Goal: Task Accomplishment & Management: Manage account settings

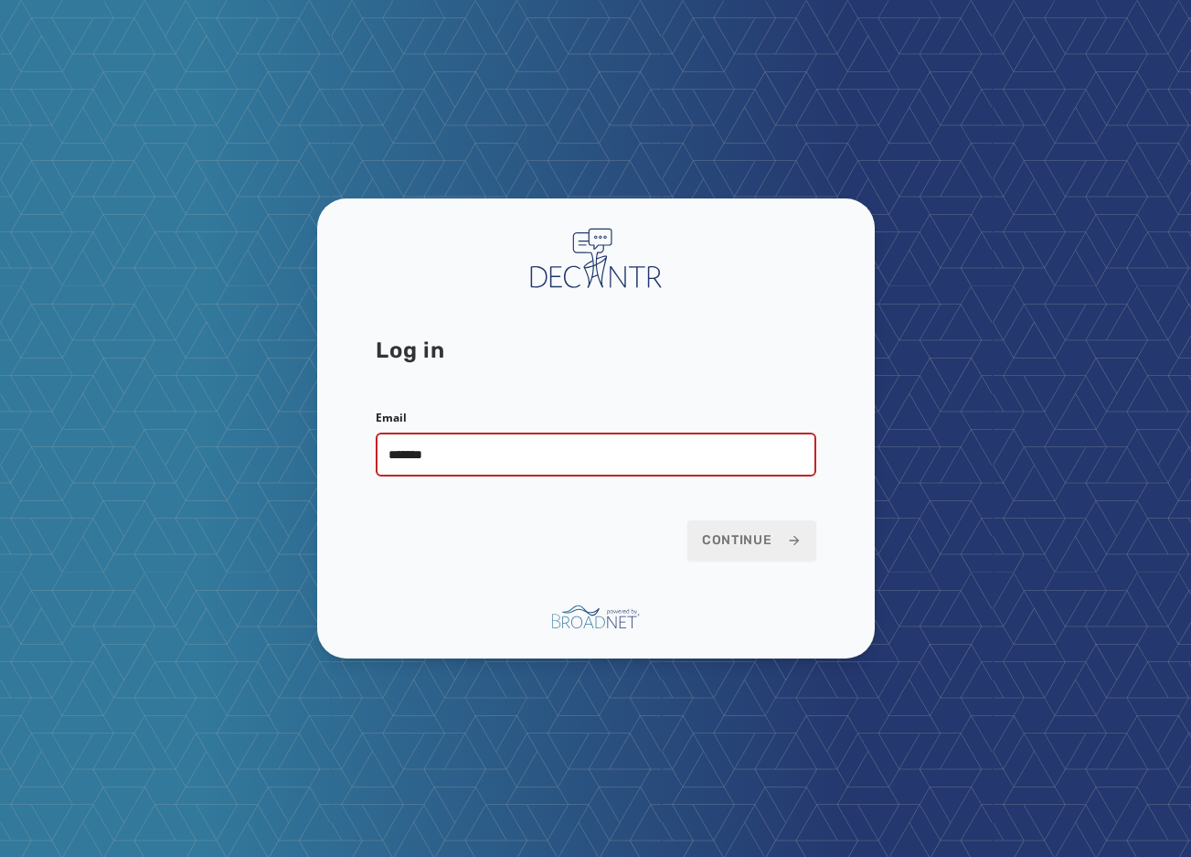
type input "**********"
click at [757, 541] on span "Continue" at bounding box center [752, 540] width 100 height 18
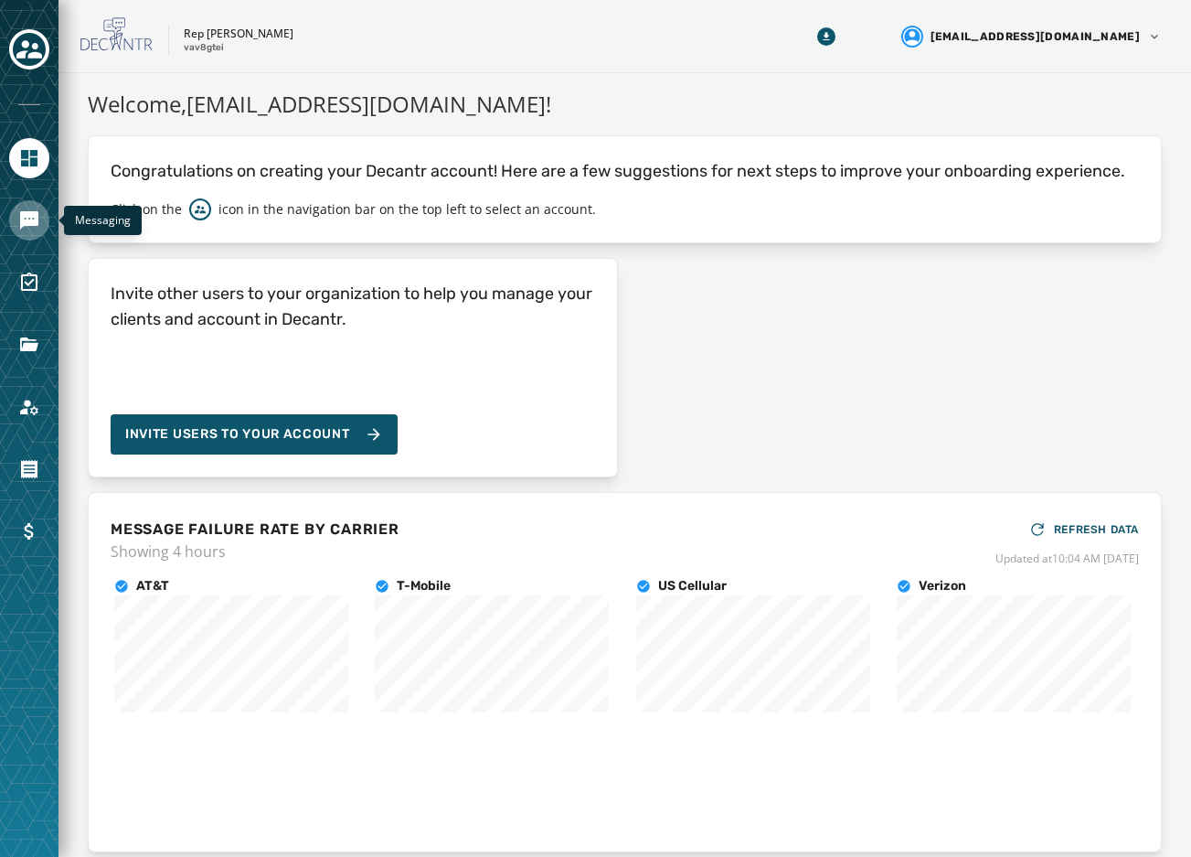
click at [14, 219] on link "Navigate to Messaging" at bounding box center [29, 220] width 40 height 40
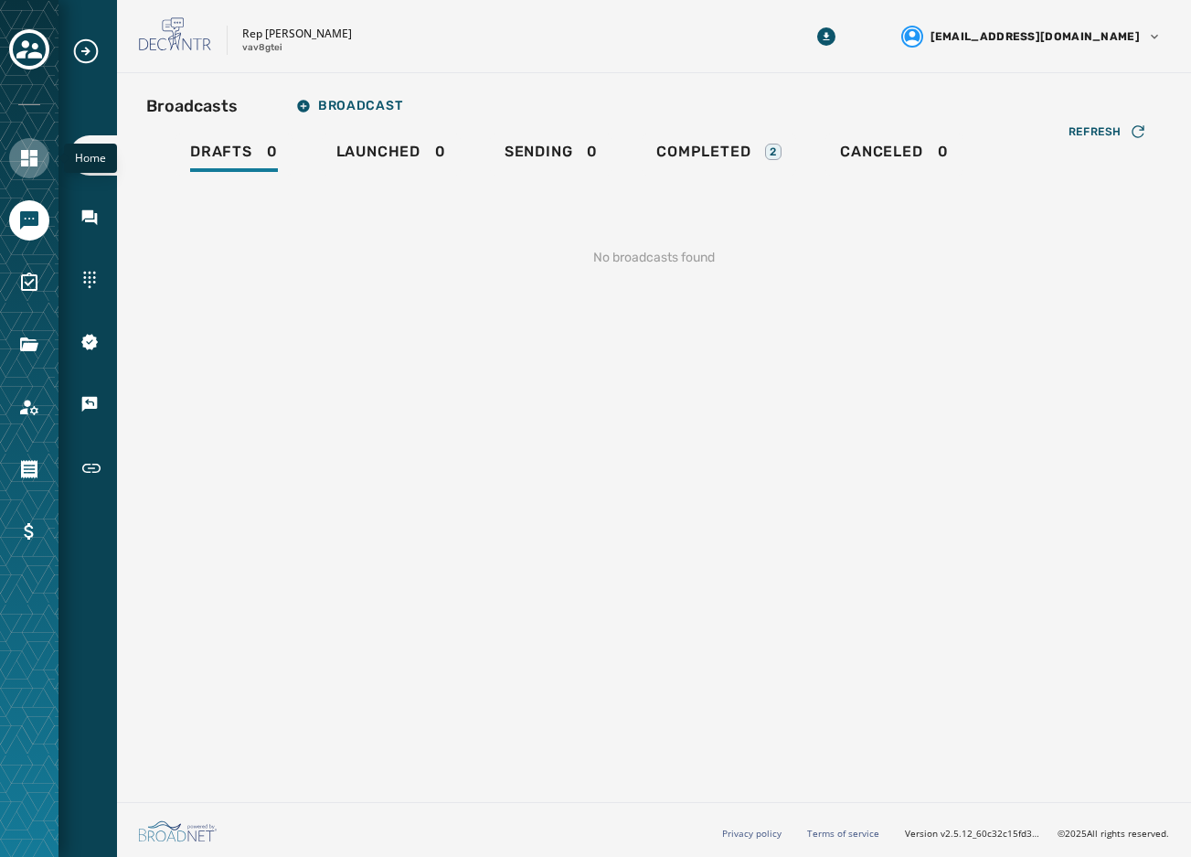
click at [26, 161] on icon "Navigate to Home" at bounding box center [29, 158] width 16 height 16
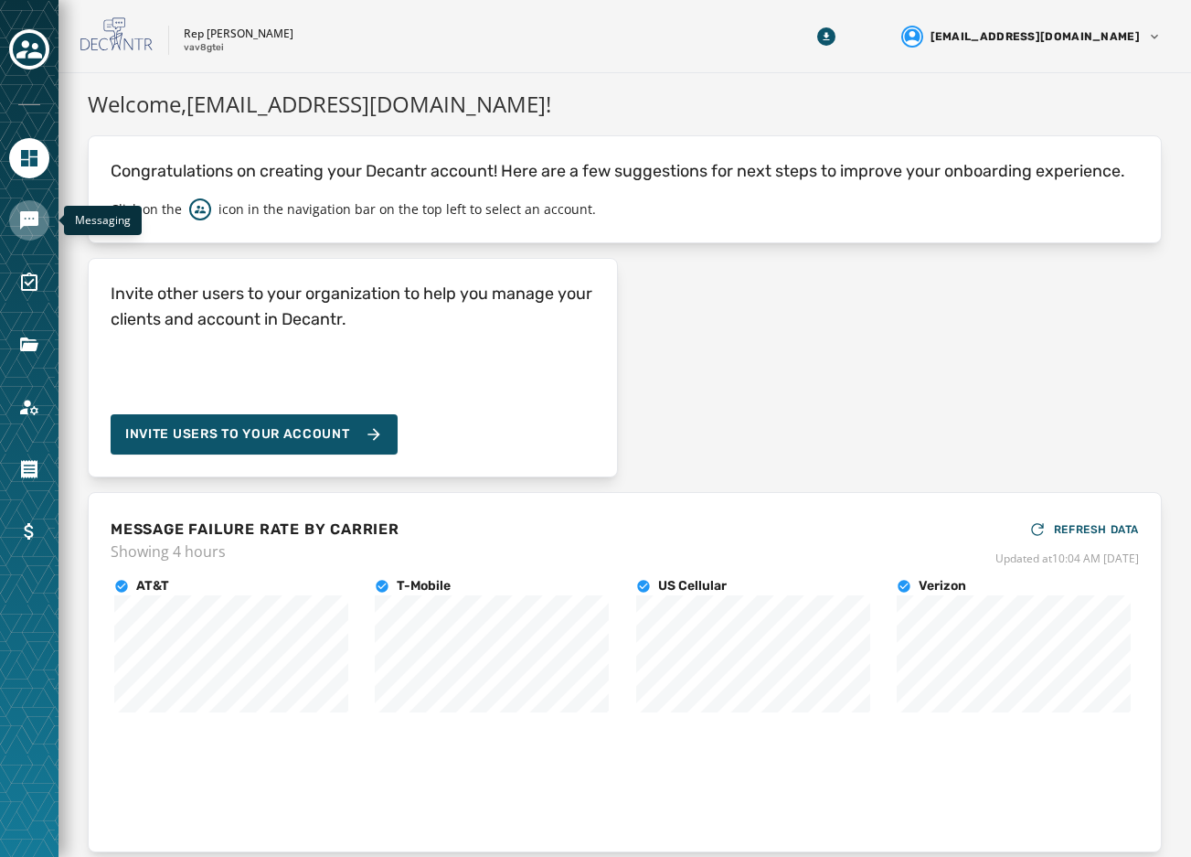
click at [36, 218] on icon "Navigate to Messaging" at bounding box center [29, 220] width 18 height 18
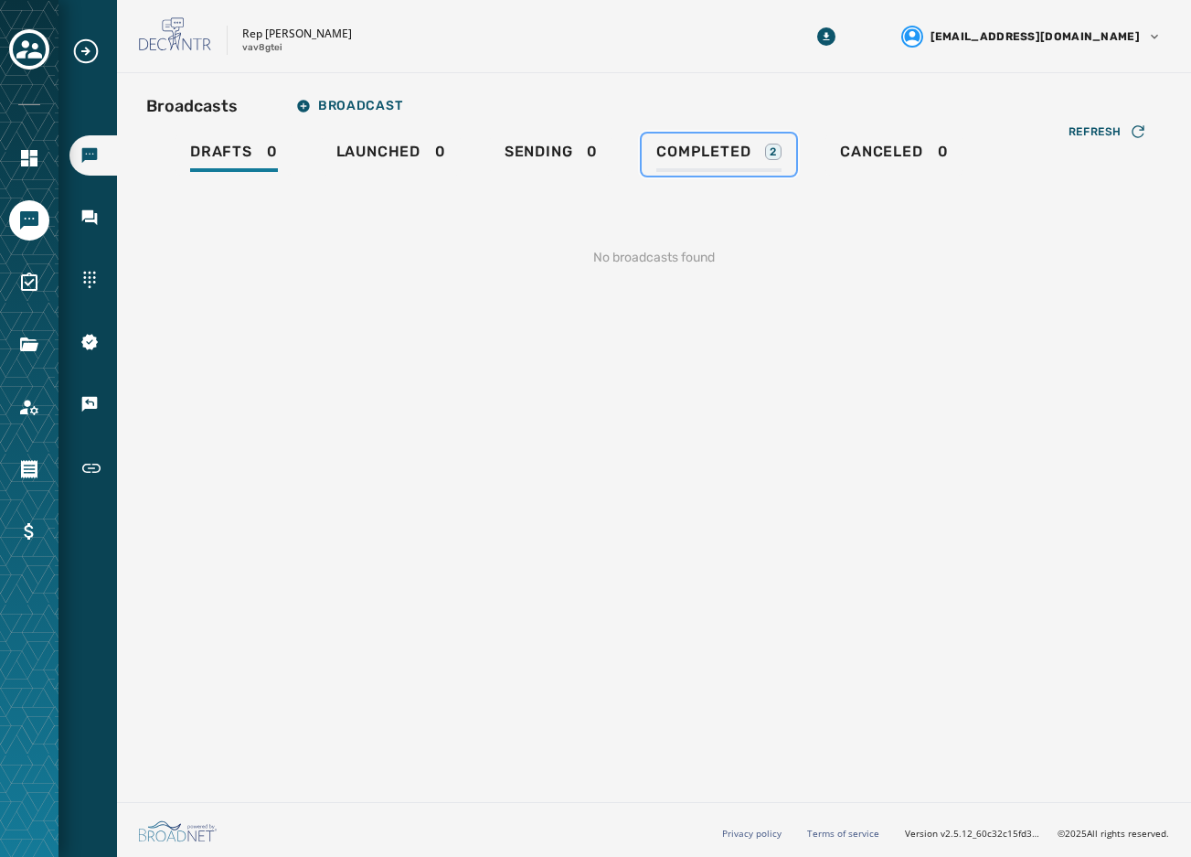
click at [768, 155] on div "2" at bounding box center [773, 152] width 16 height 16
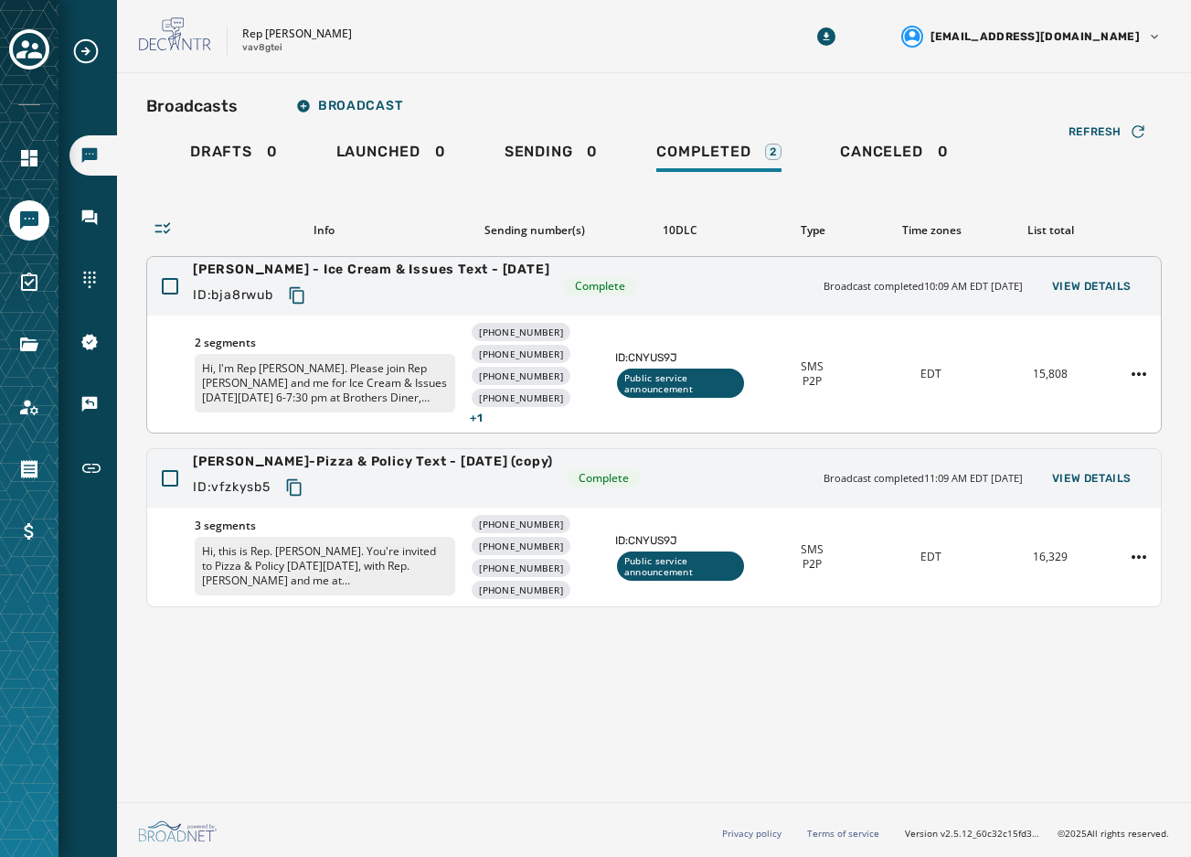
click at [680, 289] on div "Anderson - Ice Cream & Issues Text - 9-26-25 ID: bja8rwub Complete Broadcast co…" at bounding box center [654, 286] width 1014 height 59
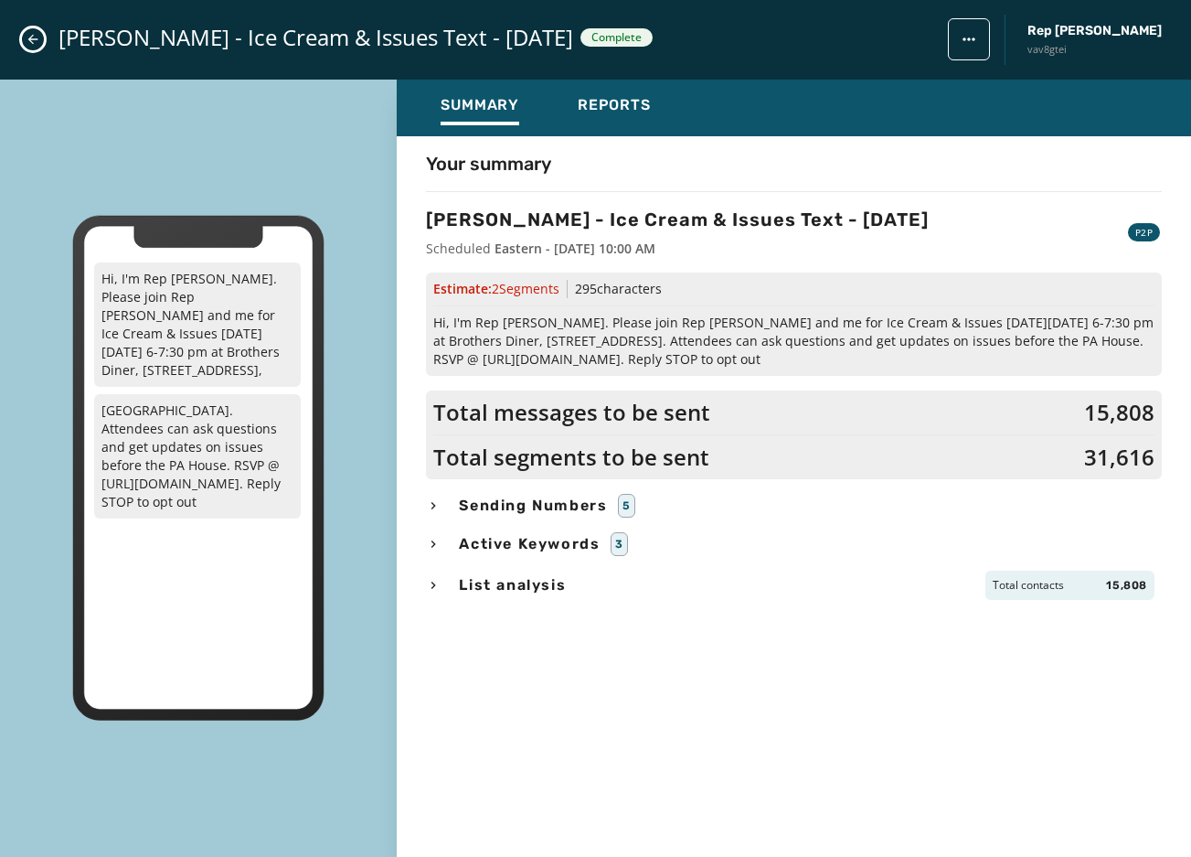
click at [24, 40] on button "Close admin drawer" at bounding box center [33, 39] width 22 height 22
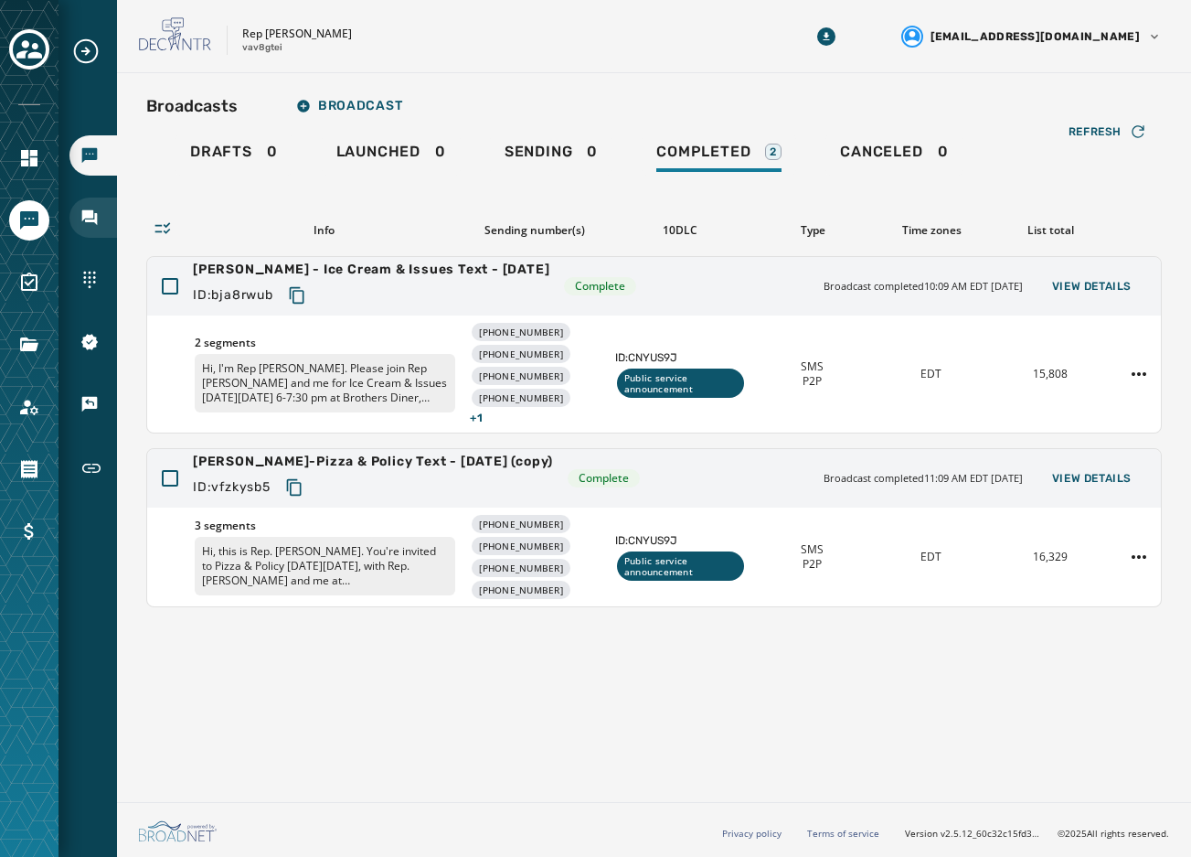
click at [102, 216] on div "Inbox" at bounding box center [93, 218] width 48 height 40
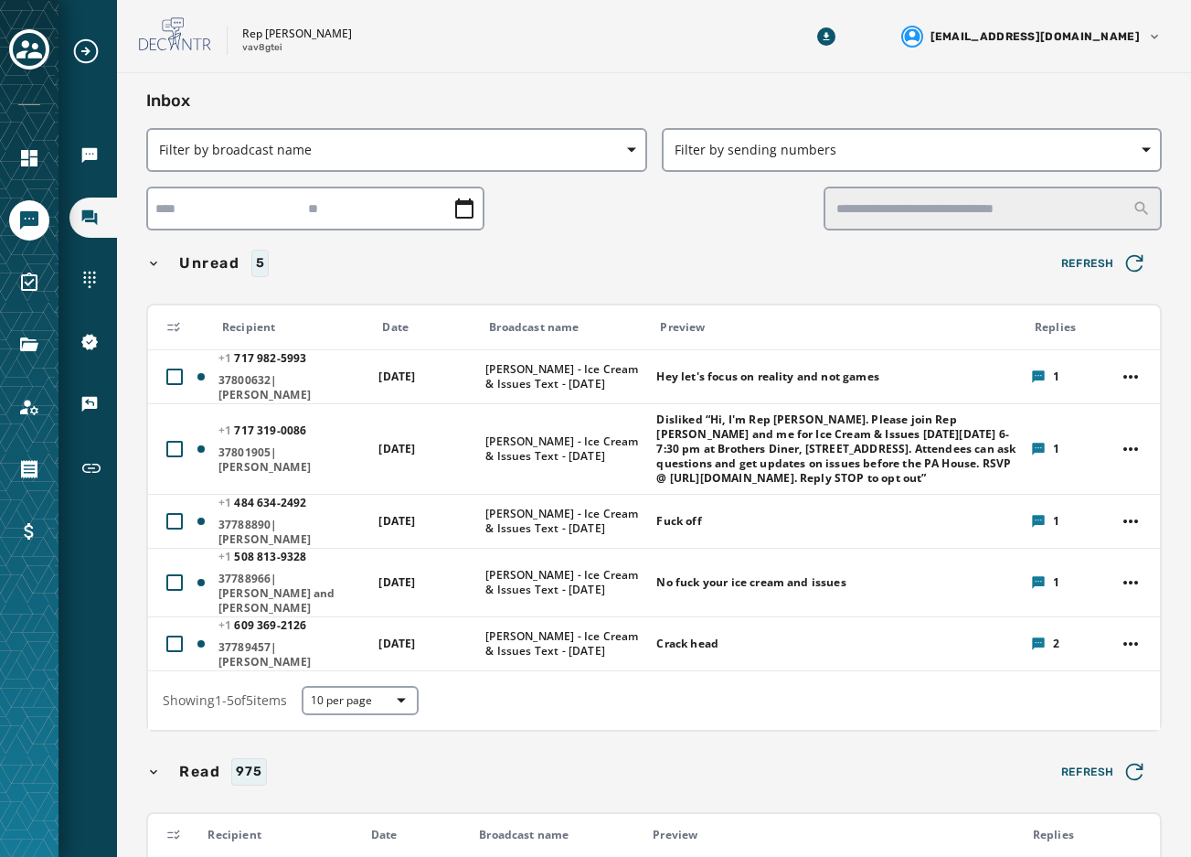
scroll to position [91, 0]
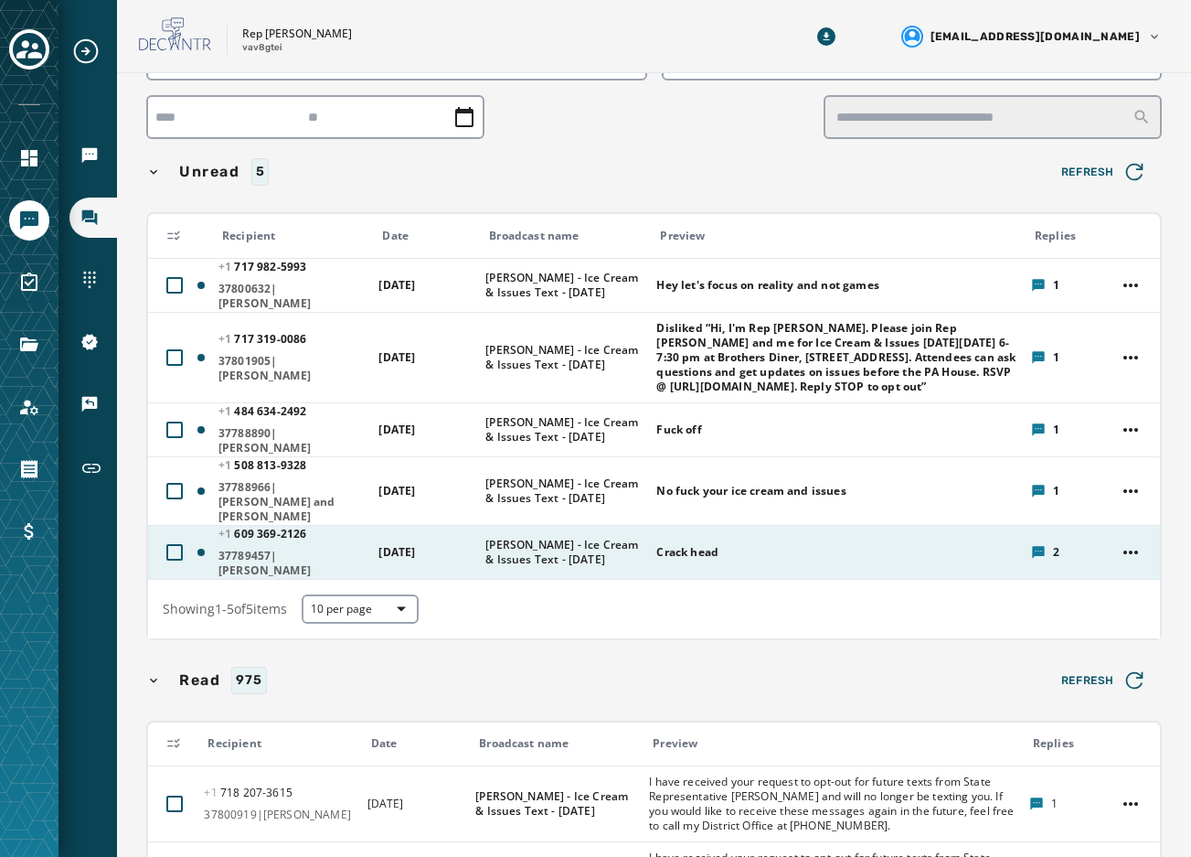
click at [933, 563] on div "Crack head" at bounding box center [838, 552] width 362 height 29
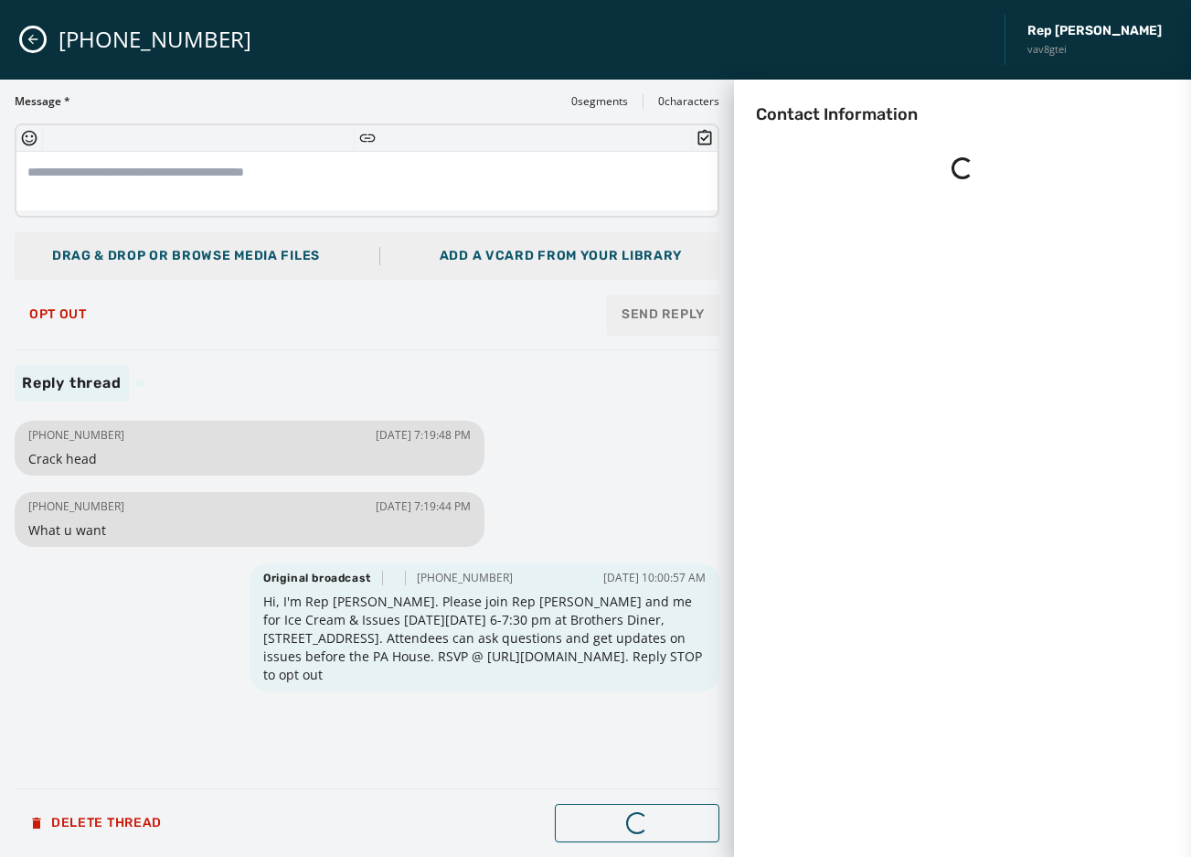
scroll to position [0, 0]
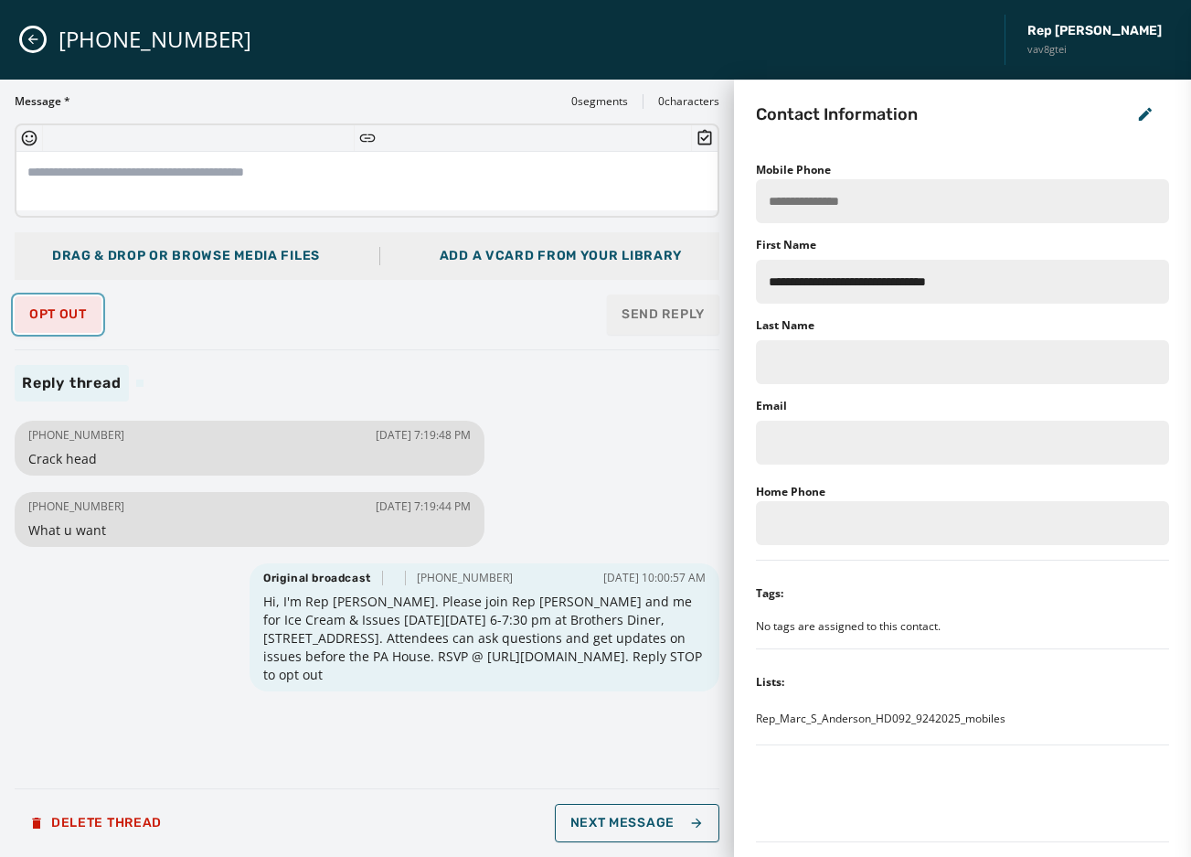
click at [63, 323] on button "Opt Out" at bounding box center [58, 314] width 87 height 37
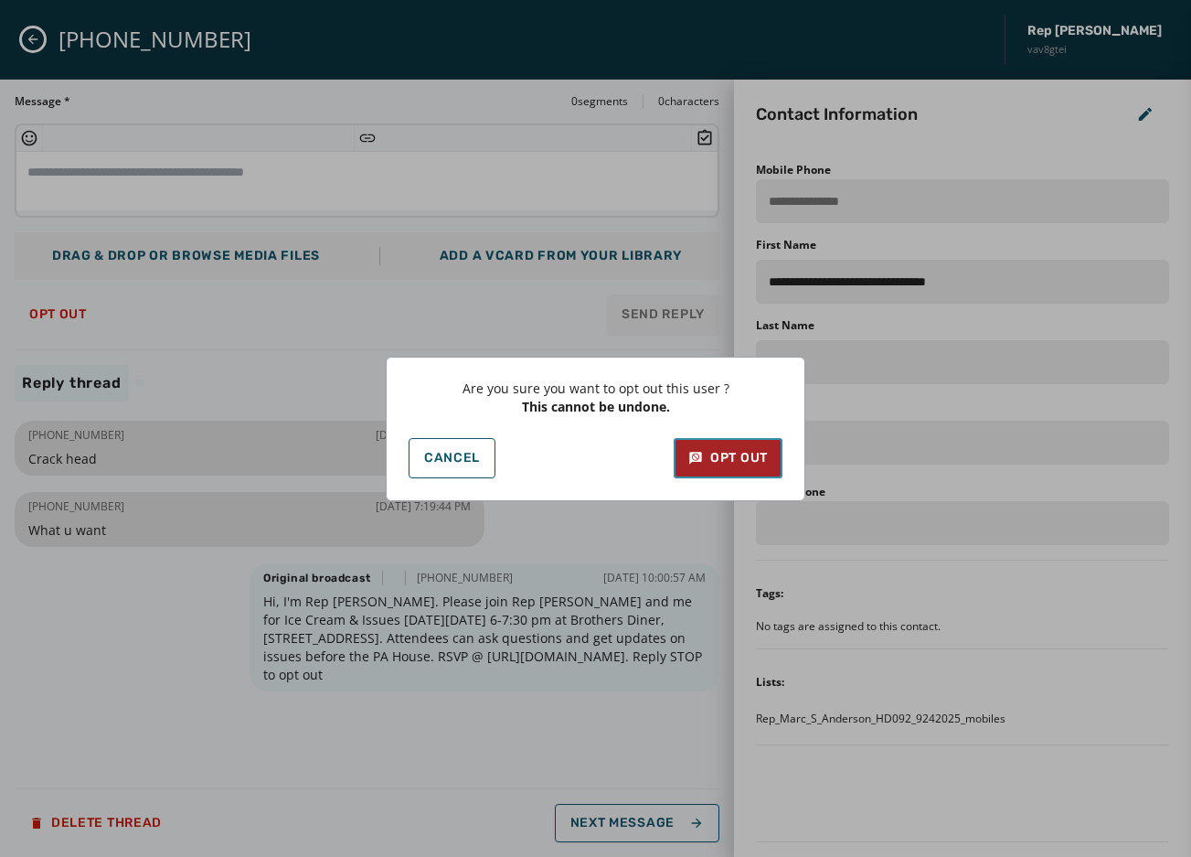
click at [730, 467] on button "Opt Out" at bounding box center [728, 458] width 109 height 40
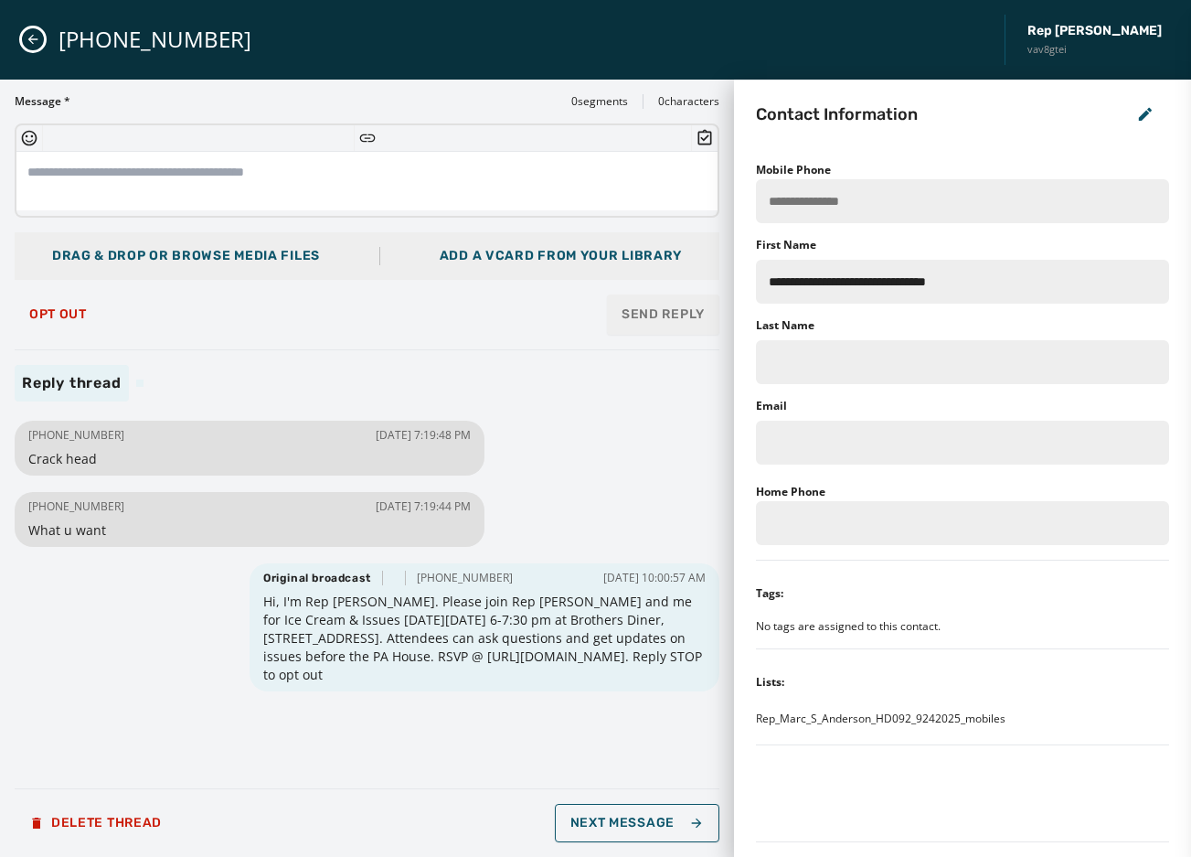
click at [289, 331] on div "Opt Out Send Reply" at bounding box center [367, 314] width 705 height 40
click at [80, 321] on span "Opt Out" at bounding box center [58, 314] width 58 height 15
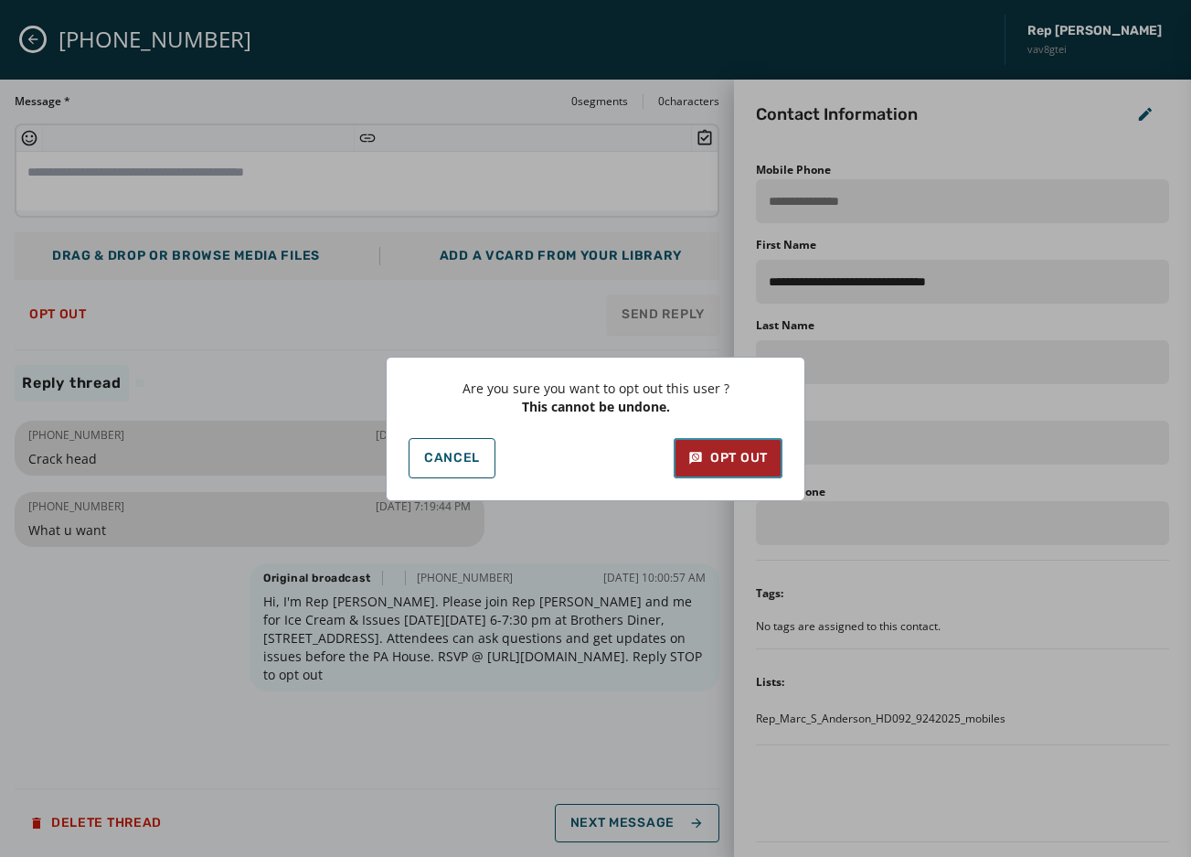
click at [724, 454] on div "Opt Out" at bounding box center [729, 458] width 80 height 18
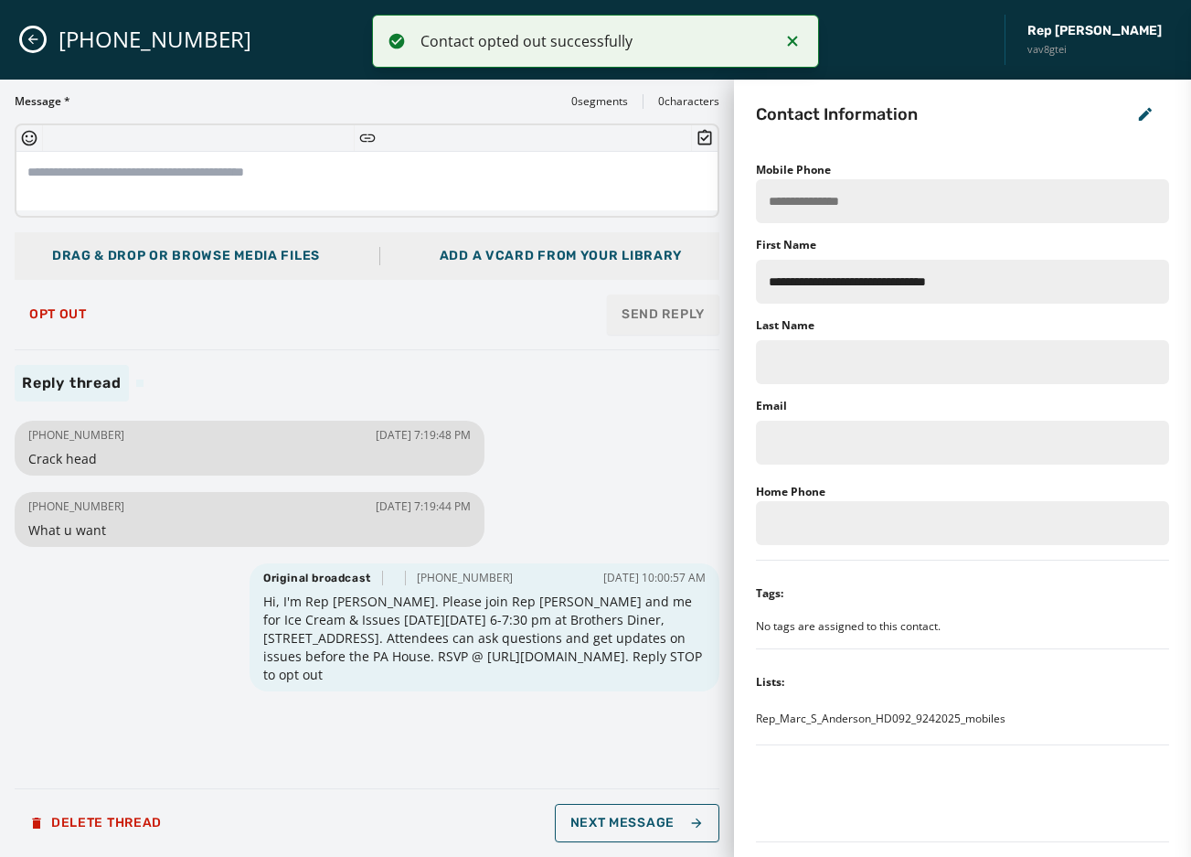
click at [31, 40] on icon "Close admin drawer" at bounding box center [33, 39] width 15 height 15
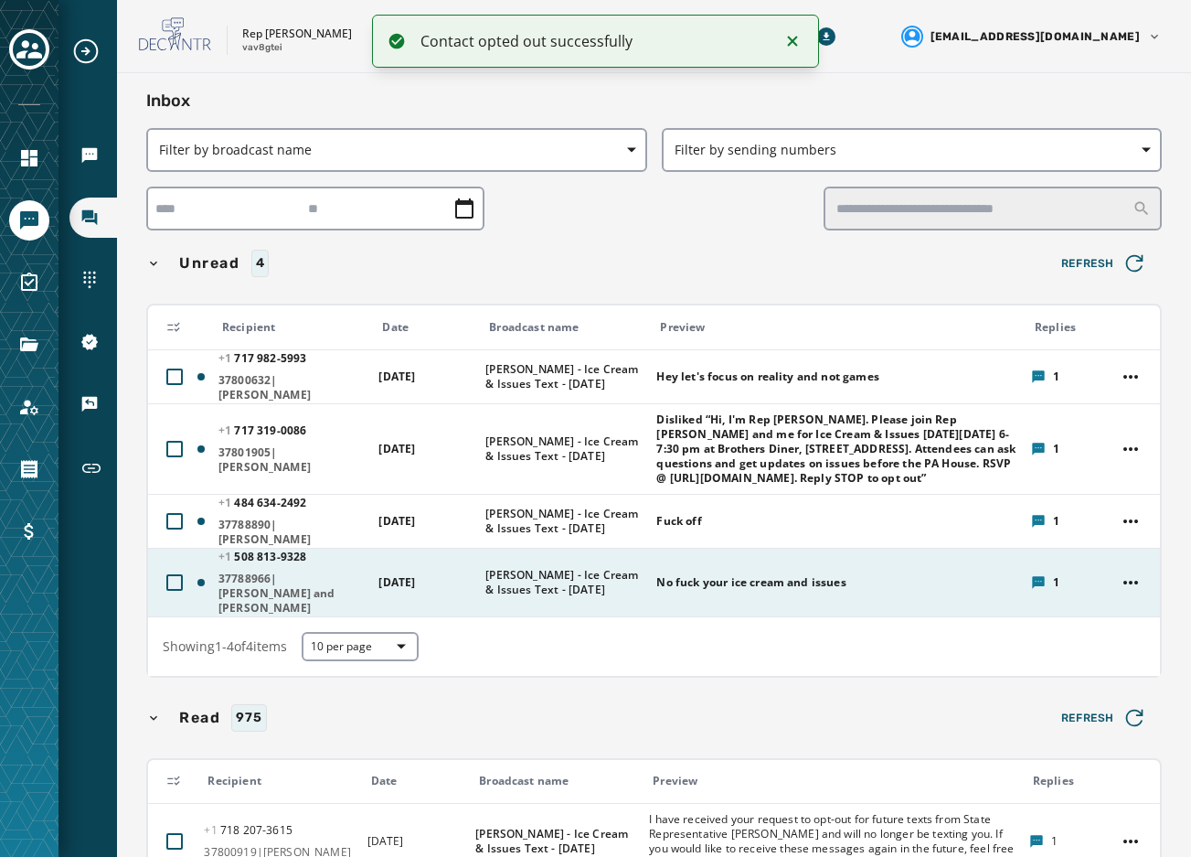
click at [518, 591] on span "[PERSON_NAME] - Ice Cream & Issues Text - [DATE]" at bounding box center [565, 582] width 159 height 29
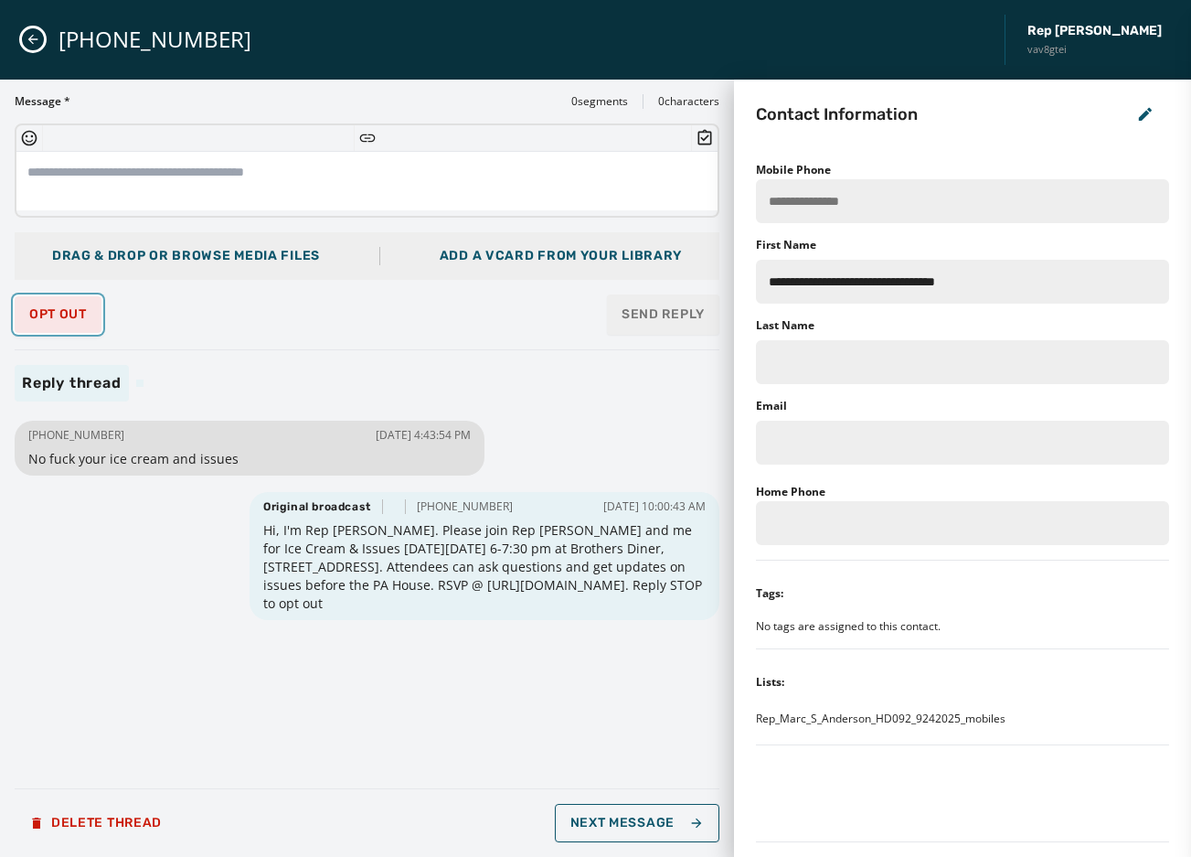
click at [58, 318] on span "Opt Out" at bounding box center [58, 314] width 58 height 15
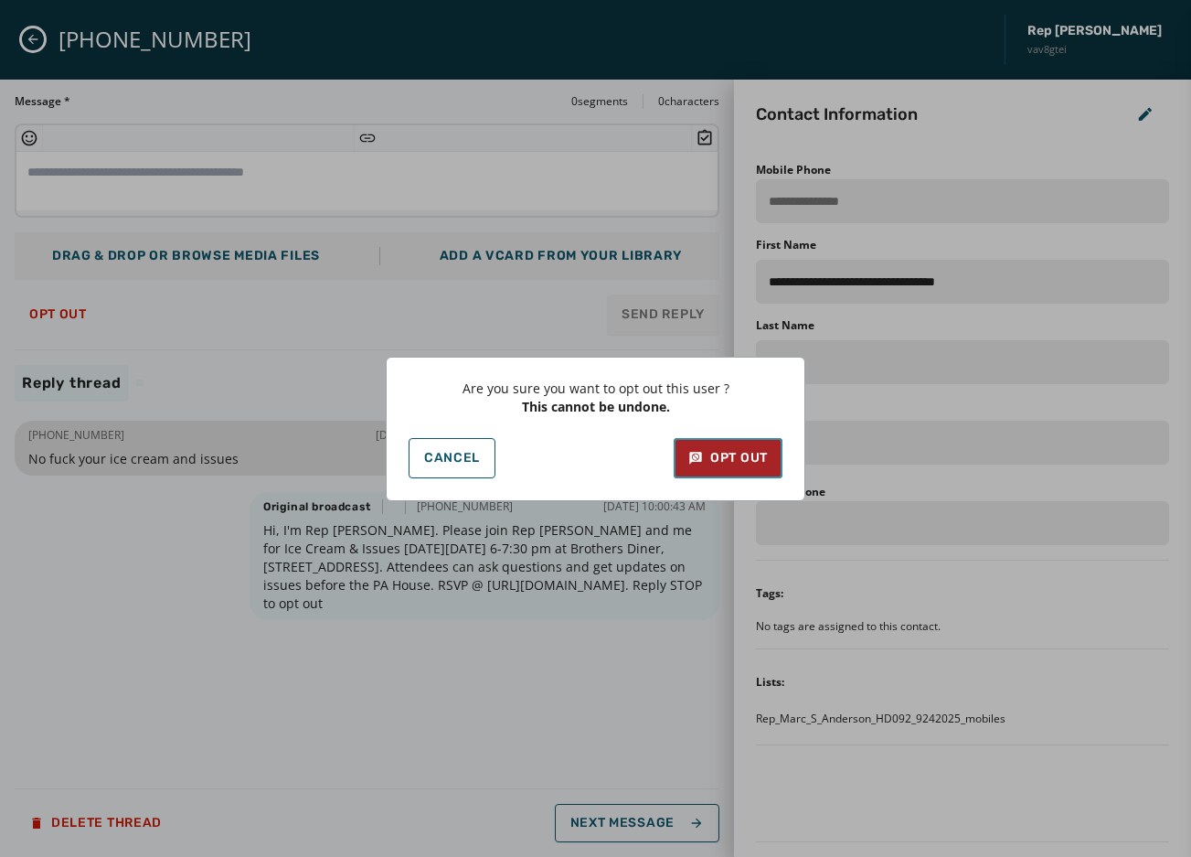
click at [740, 454] on div "Opt Out" at bounding box center [729, 458] width 80 height 18
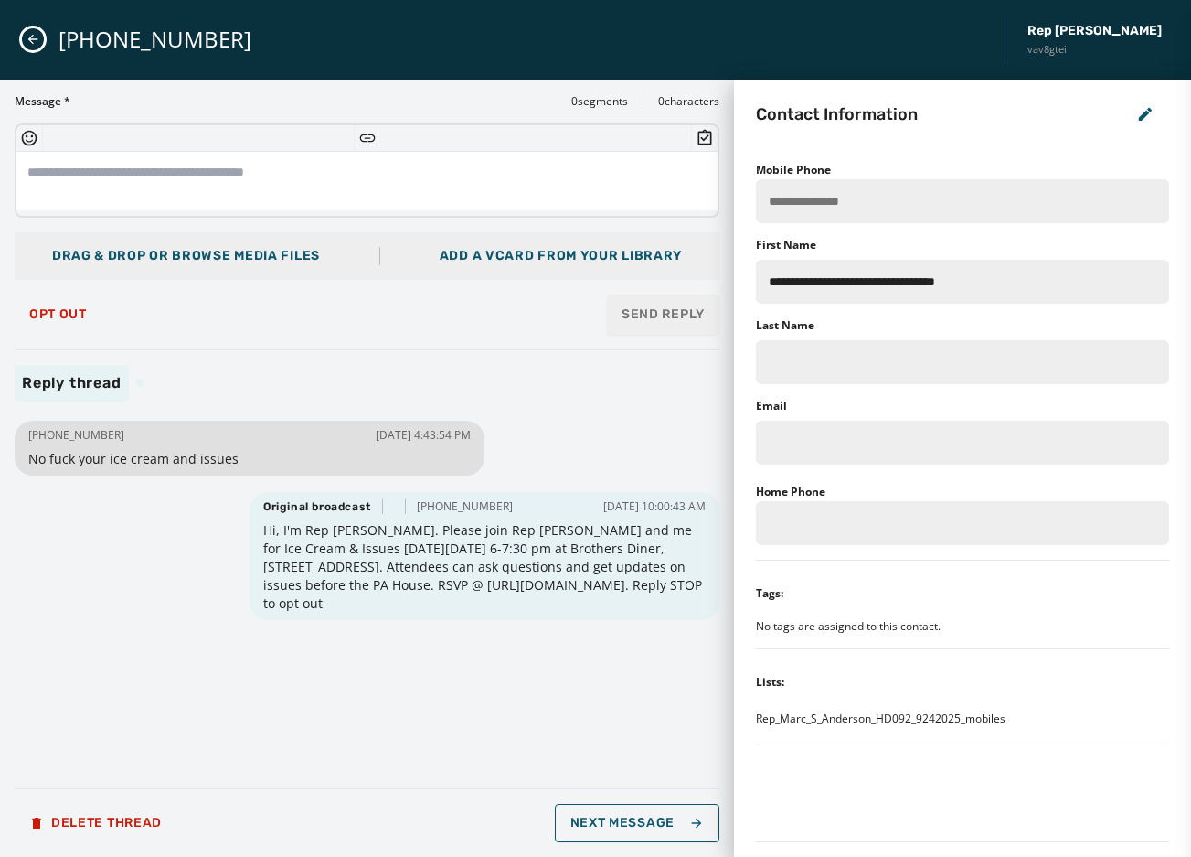
click at [31, 41] on icon "Close admin drawer" at bounding box center [33, 40] width 10 height 10
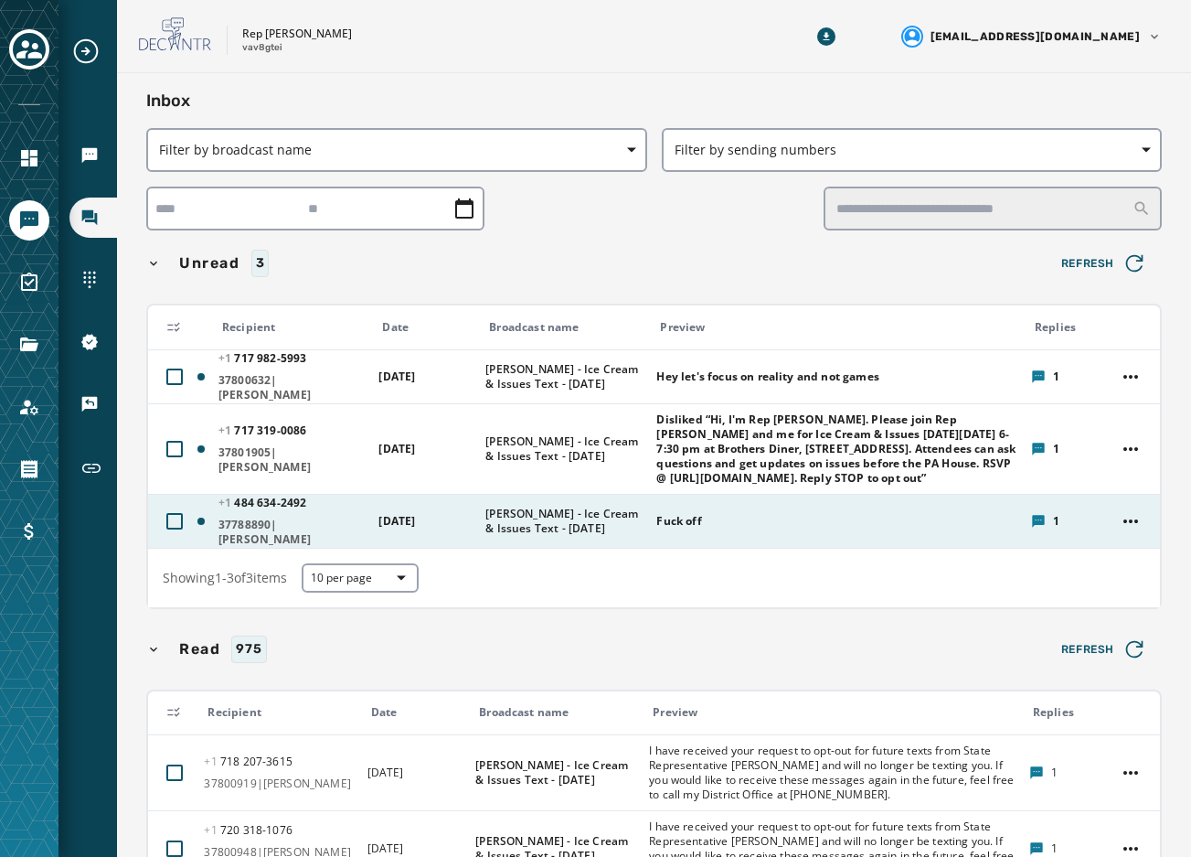
click at [585, 536] on span "[PERSON_NAME] - Ice Cream & Issues Text - [DATE]" at bounding box center [565, 521] width 159 height 29
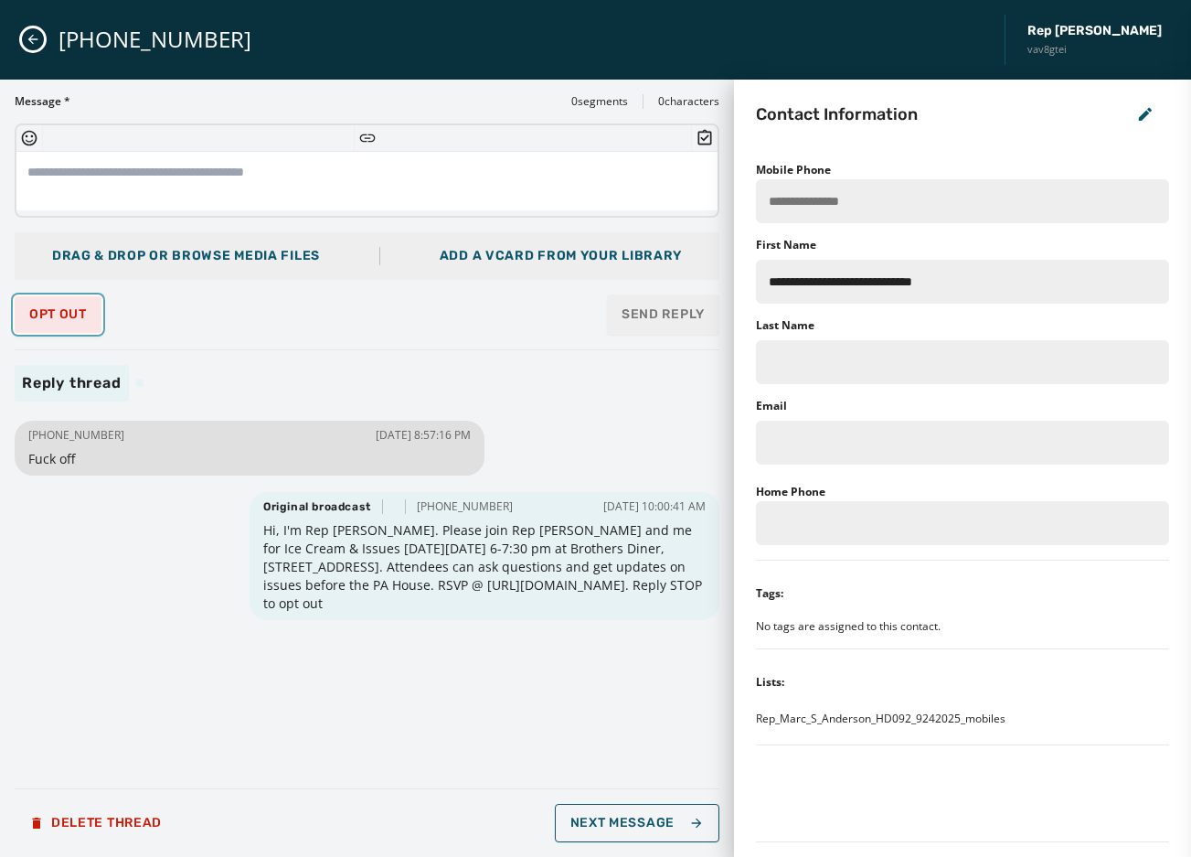
click at [50, 314] on span "Opt Out" at bounding box center [58, 314] width 58 height 15
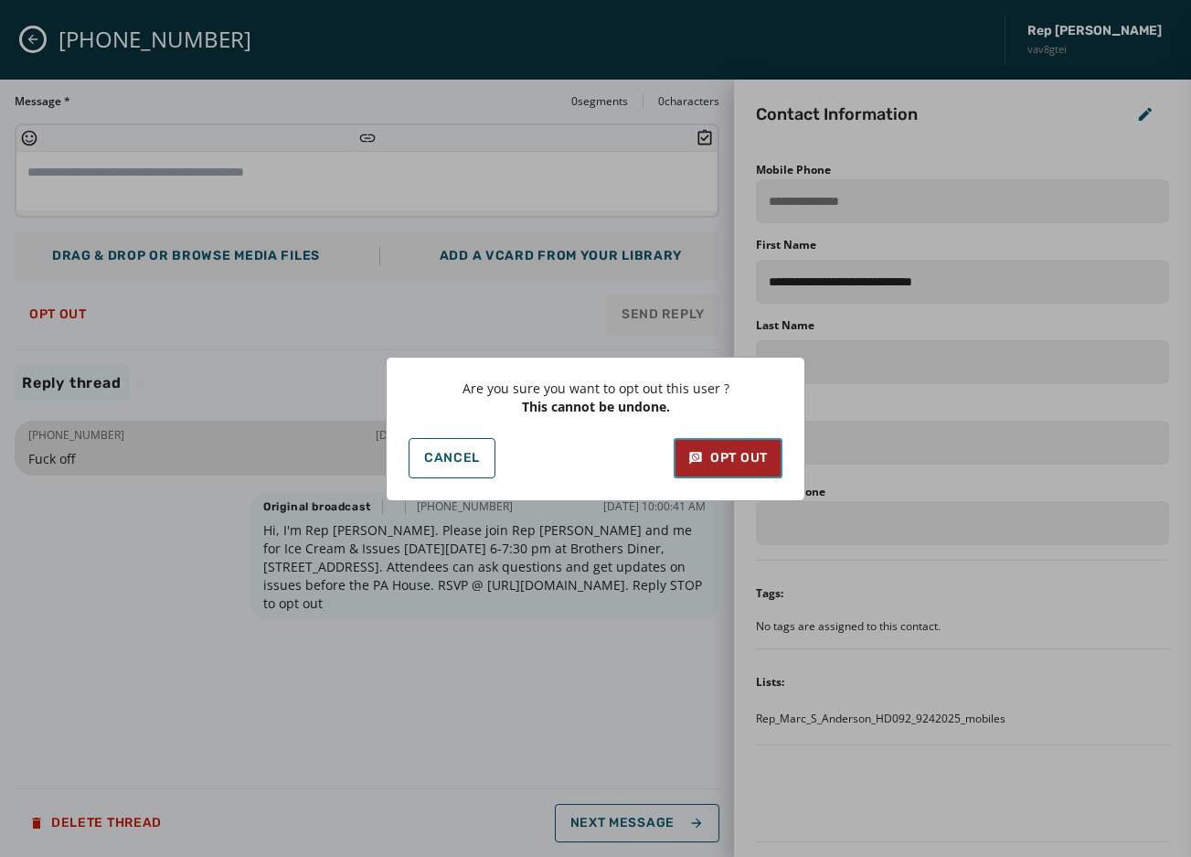
click at [730, 452] on div "Opt Out" at bounding box center [729, 458] width 80 height 18
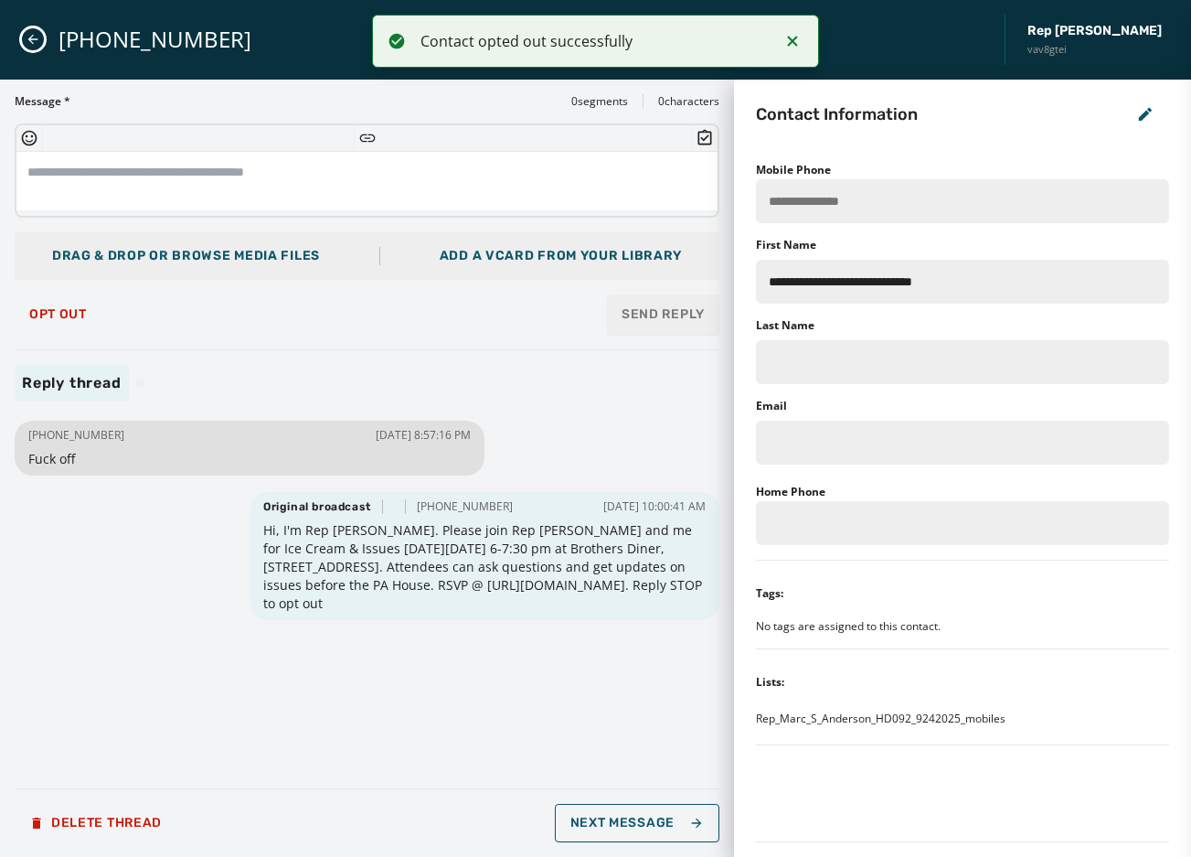
click at [27, 37] on icon "Close admin drawer" at bounding box center [33, 39] width 15 height 15
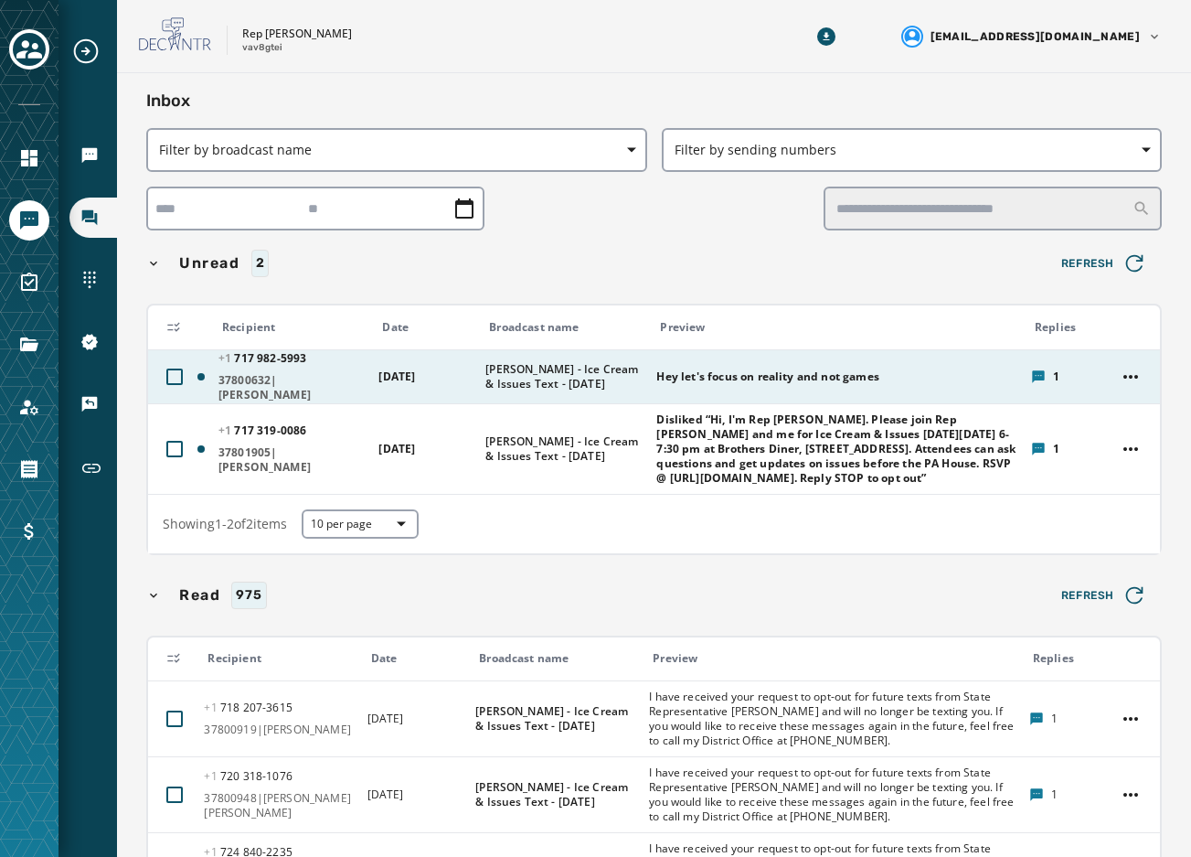
click at [496, 388] on span "[PERSON_NAME] - Ice Cream & Issues Text - [DATE]" at bounding box center [565, 376] width 159 height 29
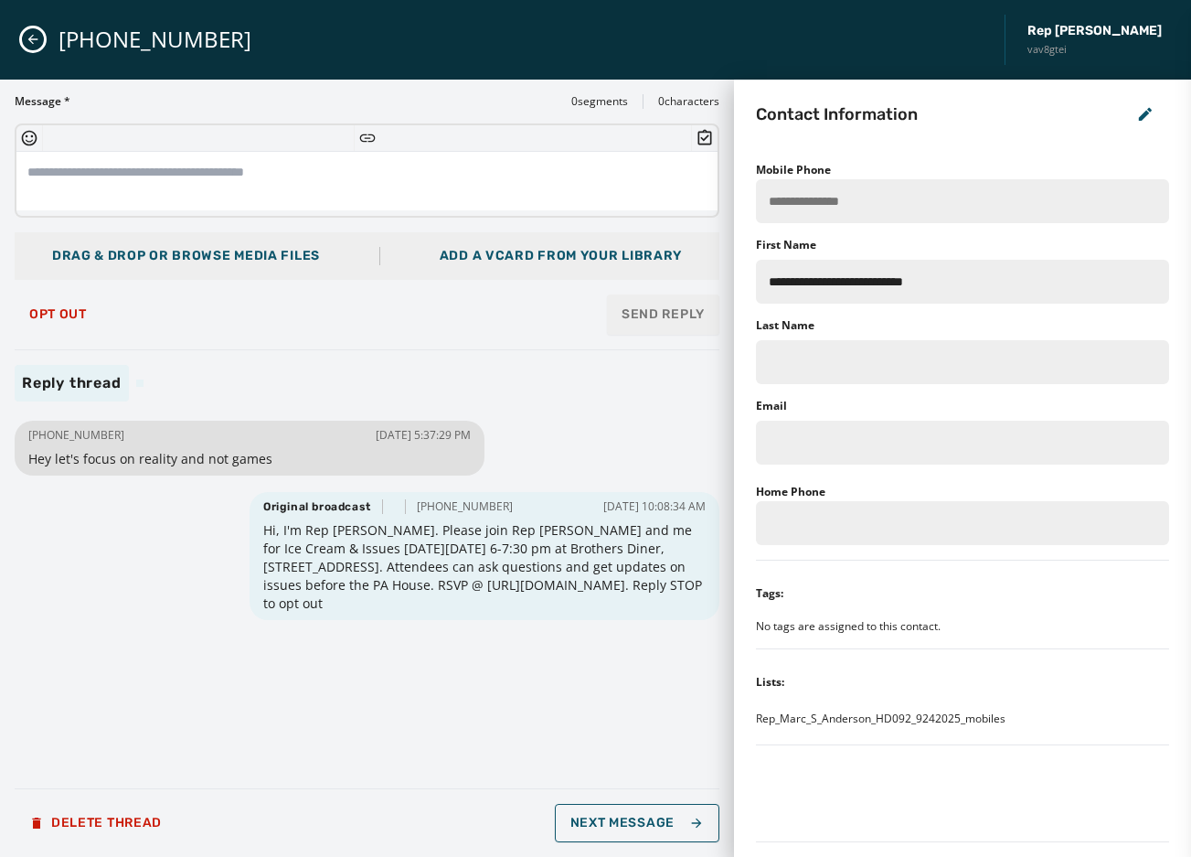
click at [37, 40] on icon "Close admin drawer" at bounding box center [33, 39] width 15 height 15
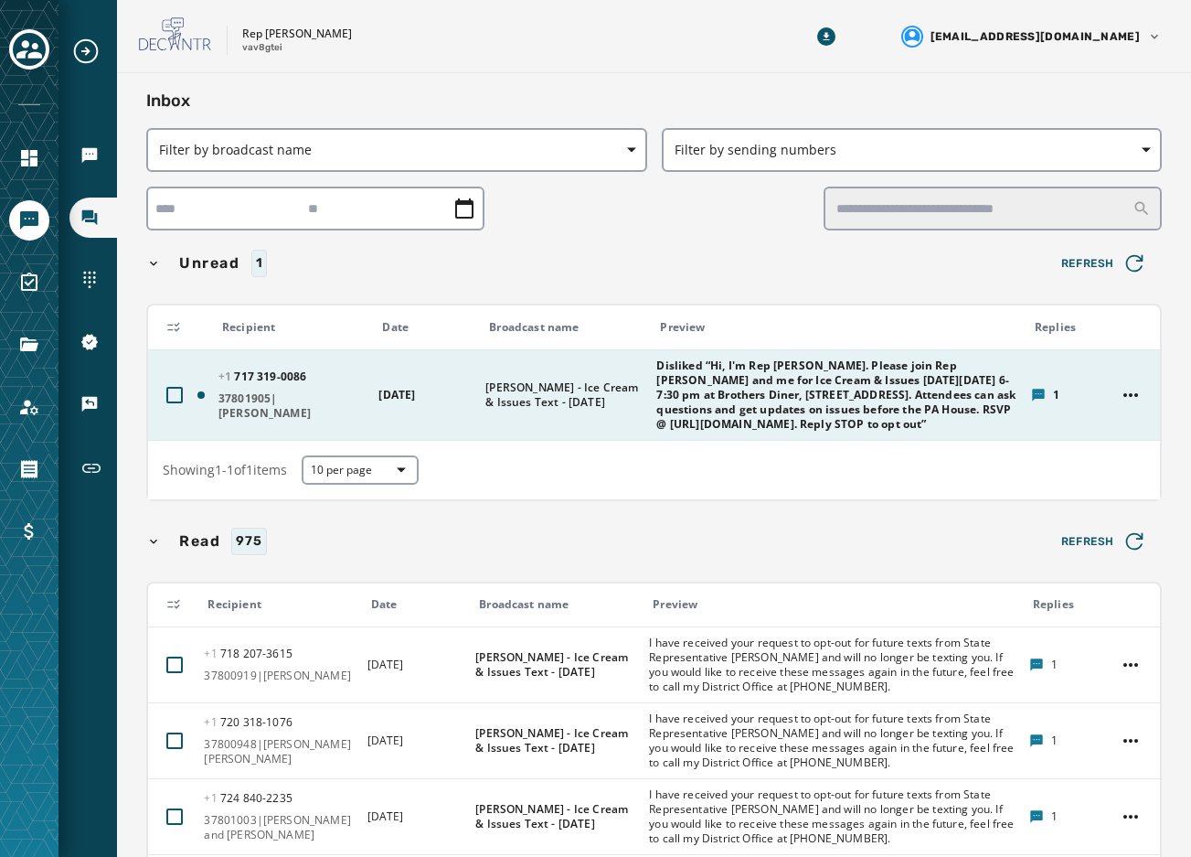
click at [525, 400] on span "[PERSON_NAME] - Ice Cream & Issues Text - [DATE]" at bounding box center [565, 394] width 159 height 29
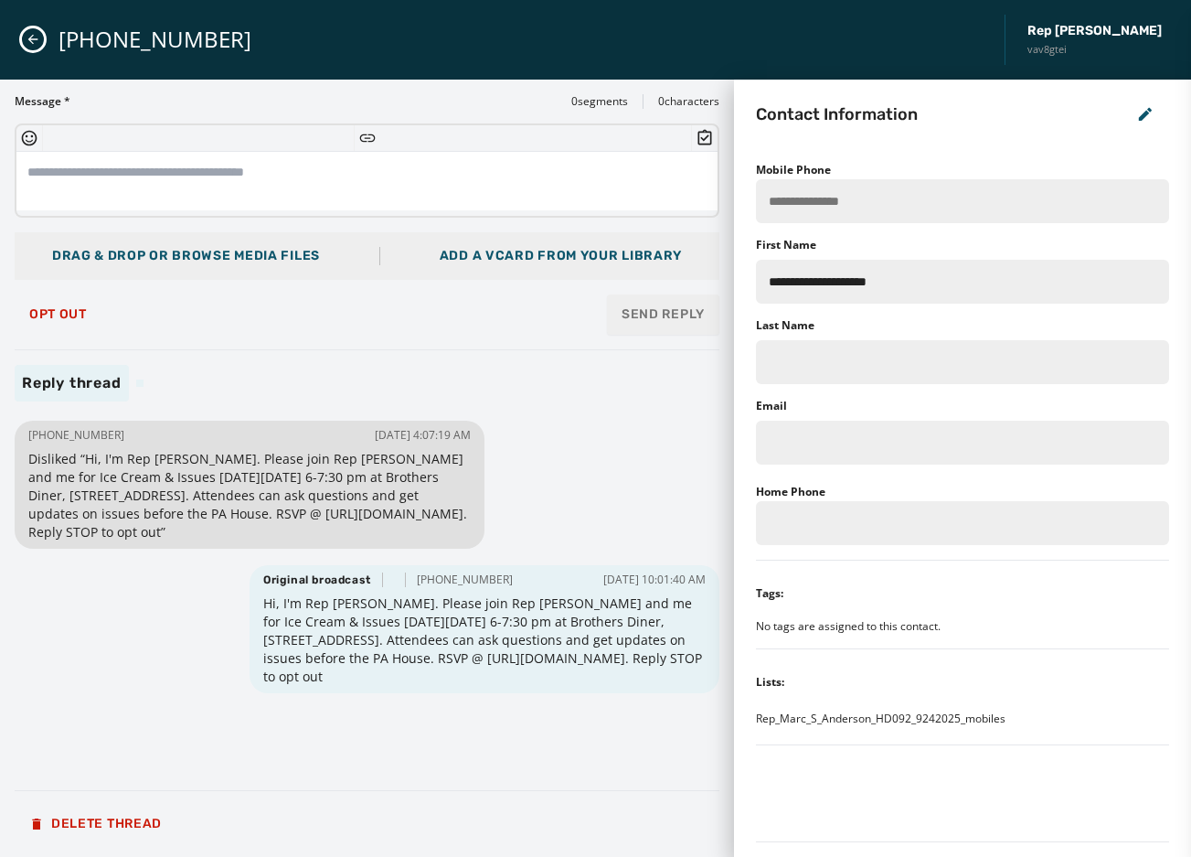
click at [31, 39] on icon "Close admin drawer" at bounding box center [33, 40] width 10 height 10
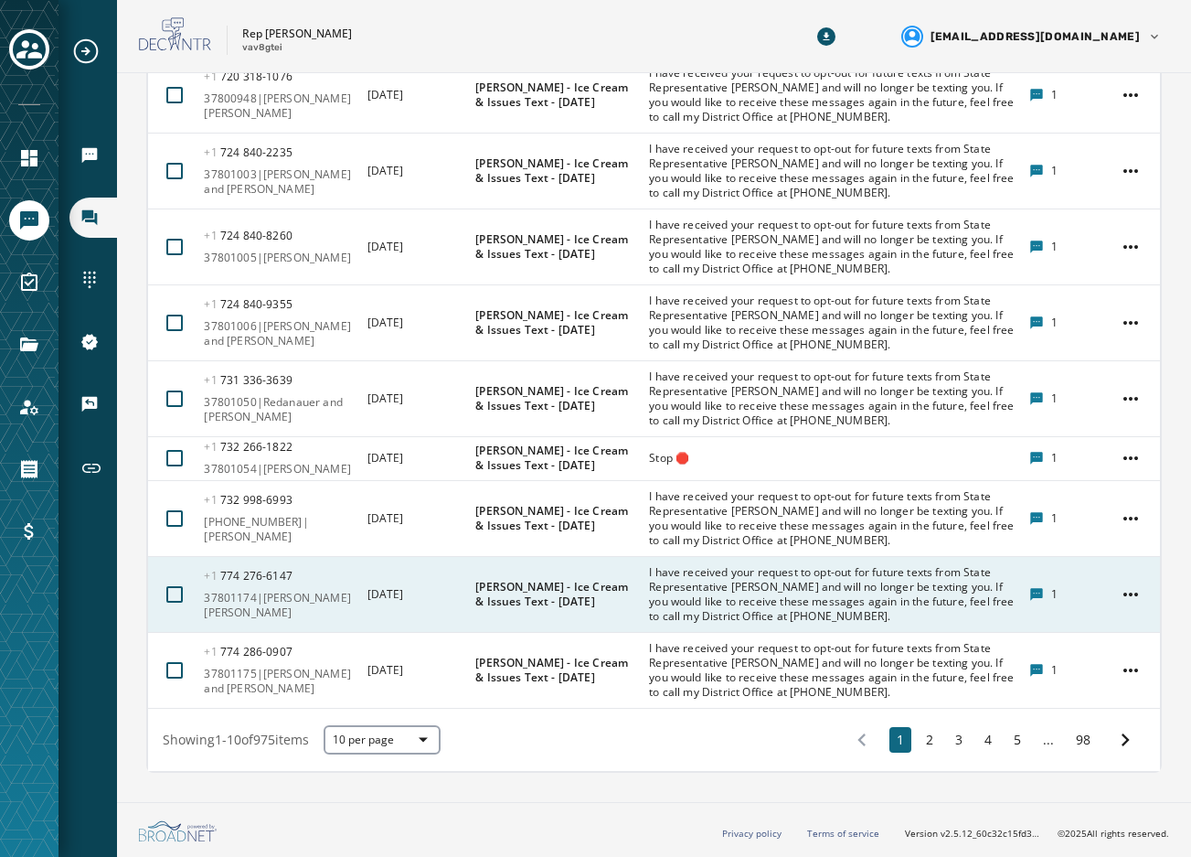
scroll to position [507, 0]
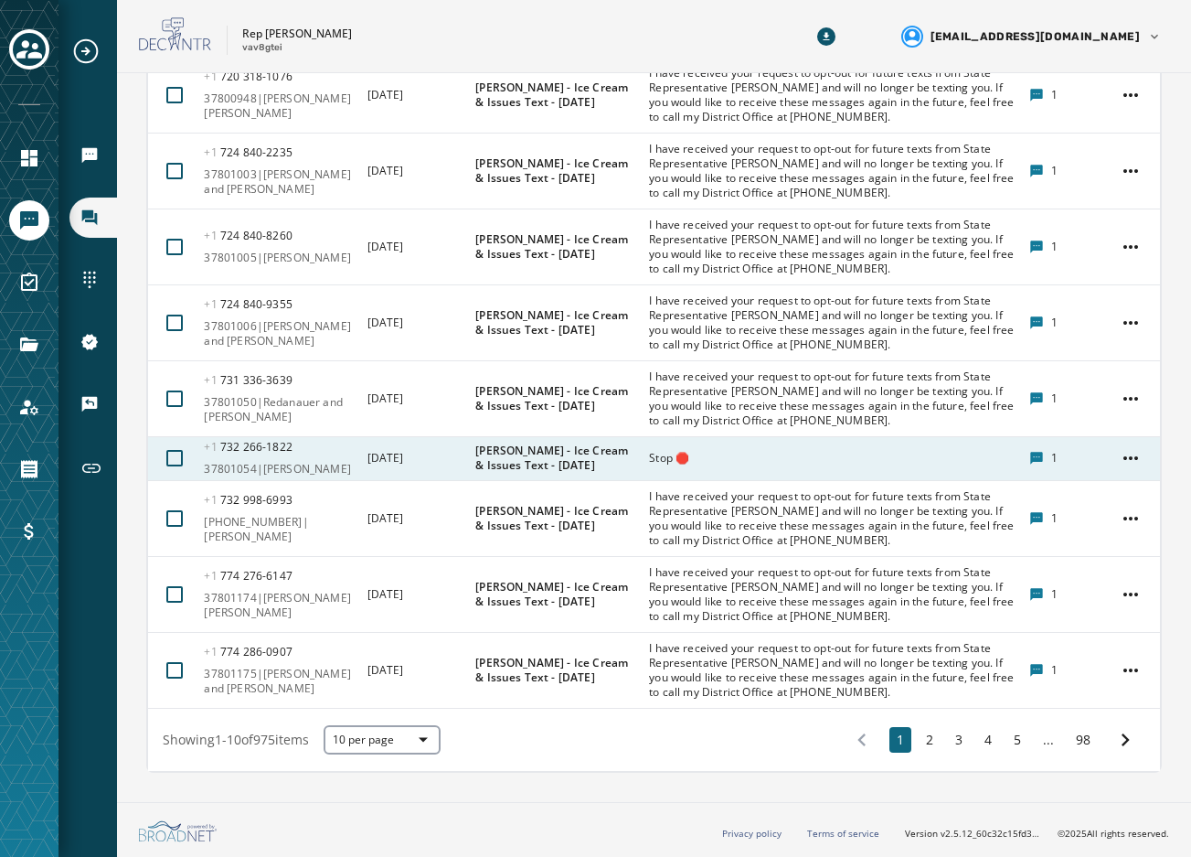
click at [614, 459] on span "[PERSON_NAME] - Ice Cream & Issues Text - [DATE]" at bounding box center [556, 457] width 162 height 29
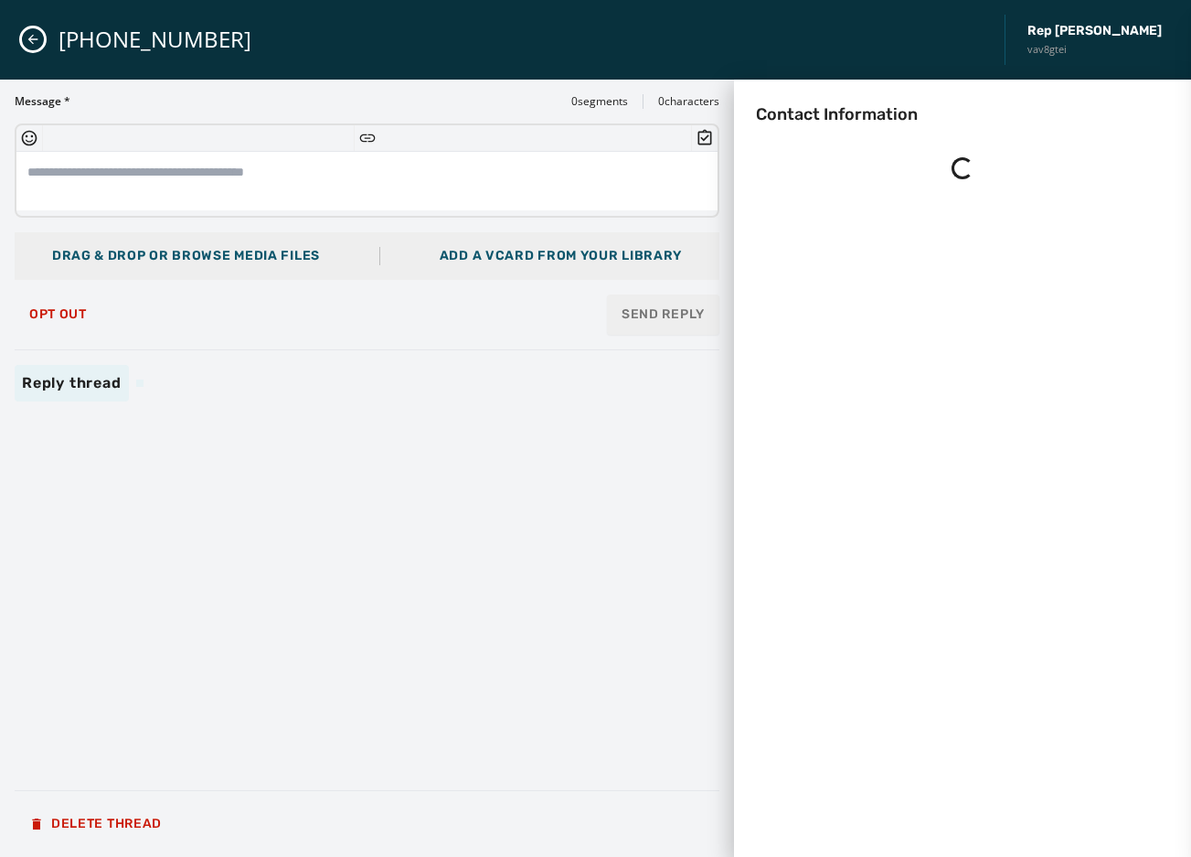
scroll to position [0, 0]
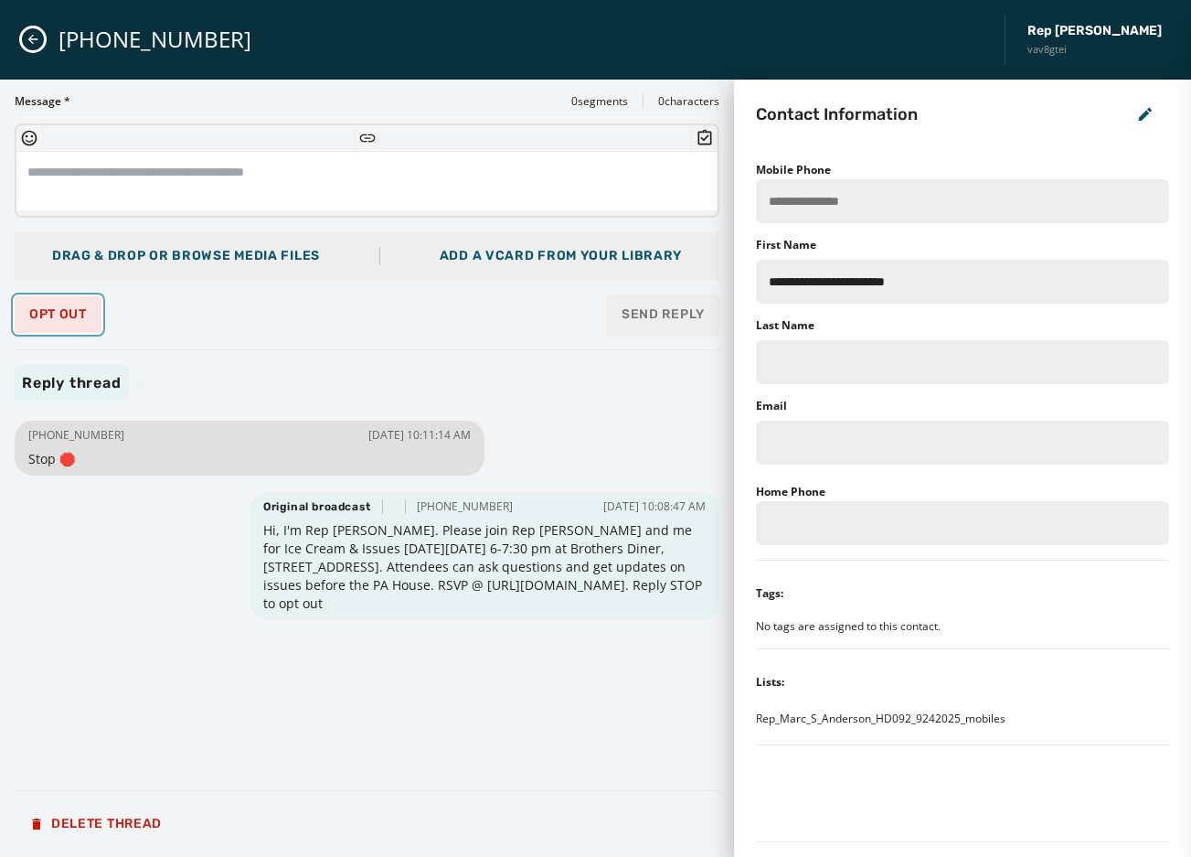
click at [30, 311] on span "Opt Out" at bounding box center [58, 314] width 58 height 15
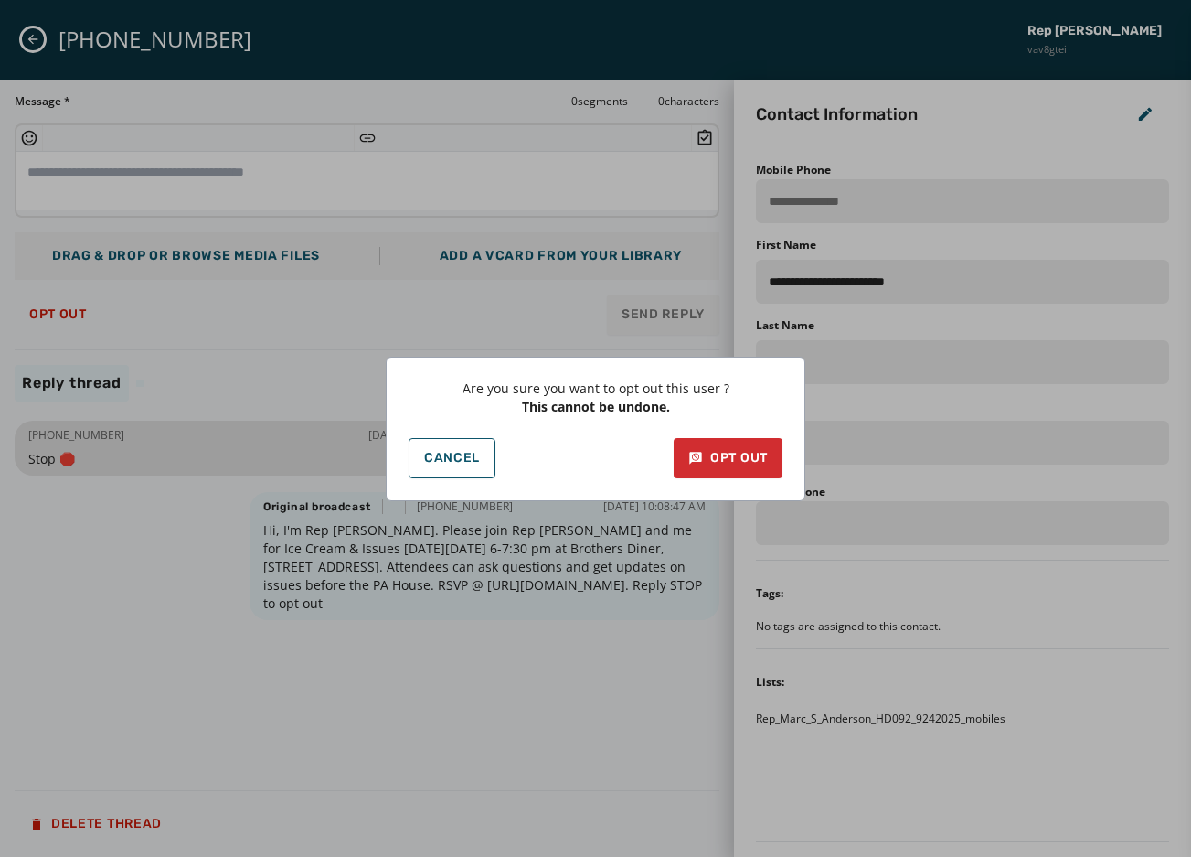
click at [711, 482] on div "Are you sure you want to opt out this user ? This cannot be undone. Cancel Opt …" at bounding box center [596, 429] width 420 height 144
click at [712, 461] on div "Opt Out" at bounding box center [729, 458] width 80 height 18
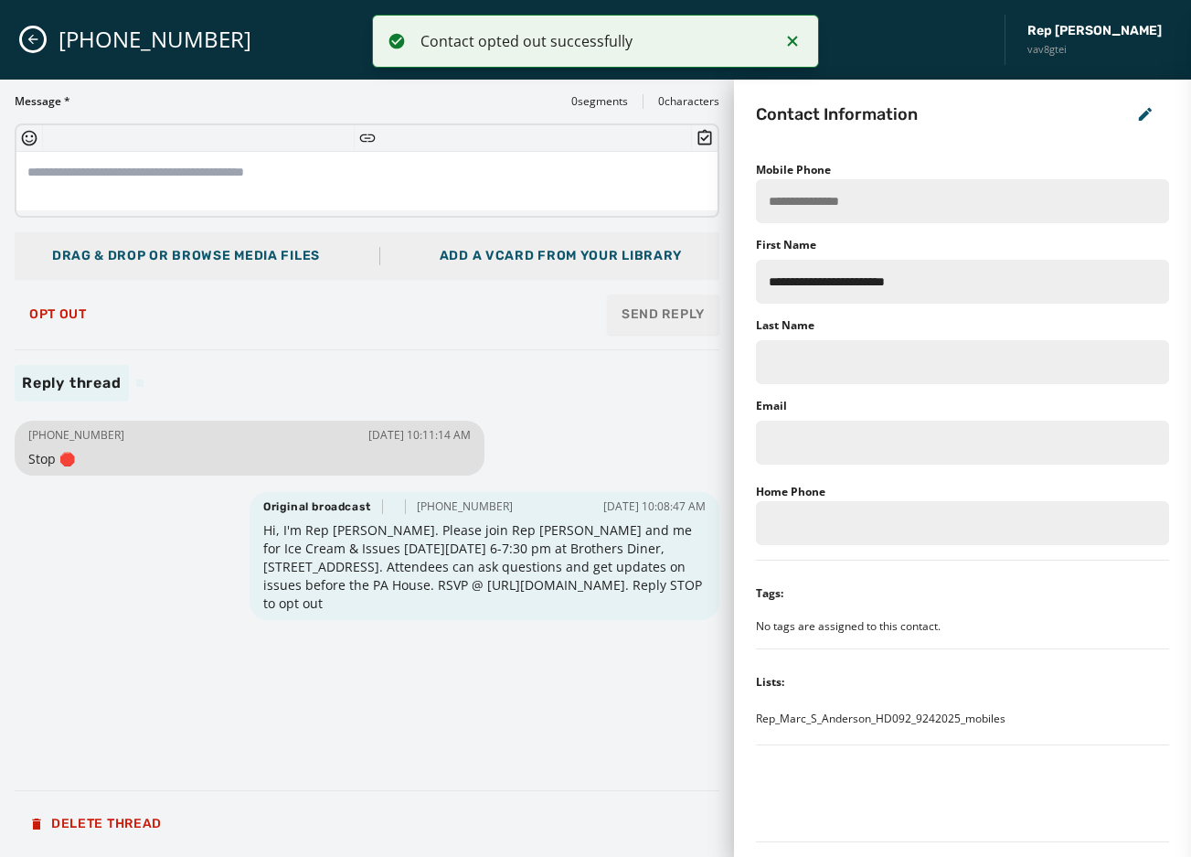
click at [38, 46] on icon "Close admin drawer" at bounding box center [33, 39] width 15 height 15
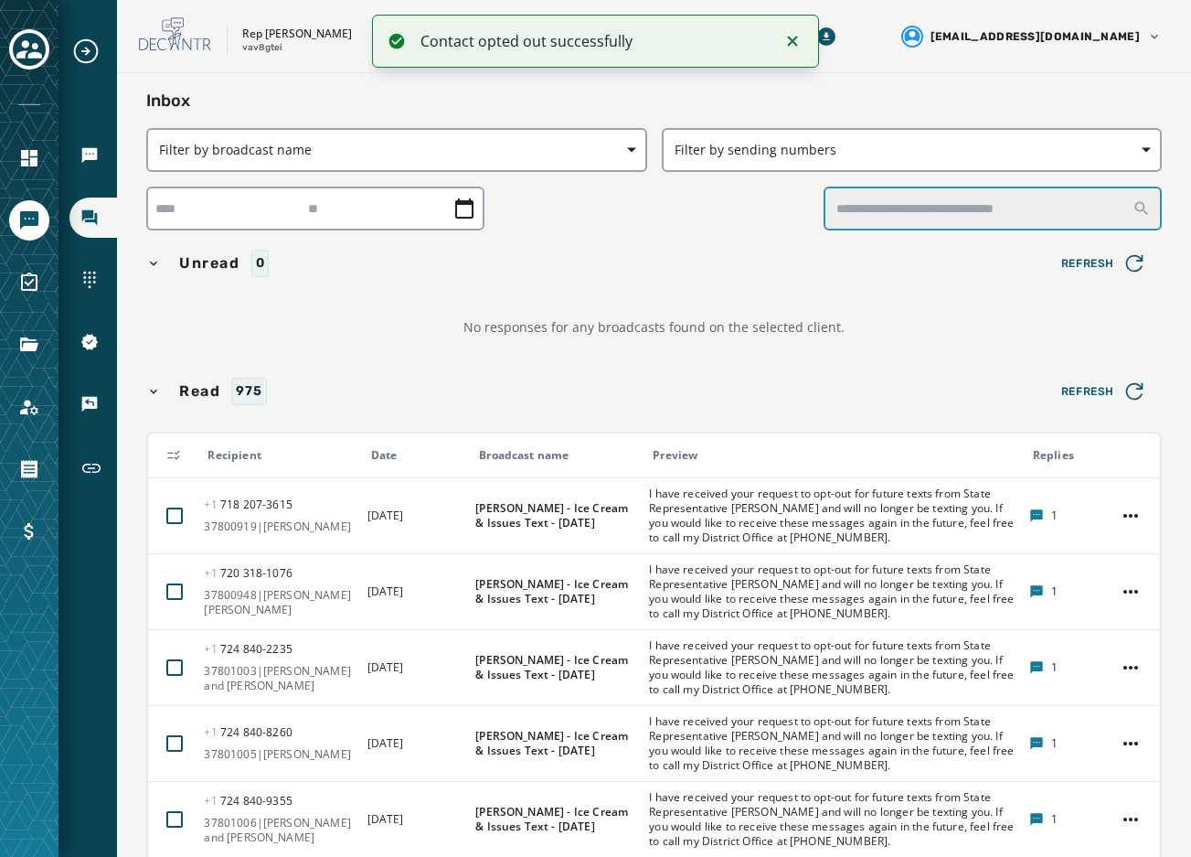
click at [860, 201] on input "text" at bounding box center [993, 209] width 338 height 44
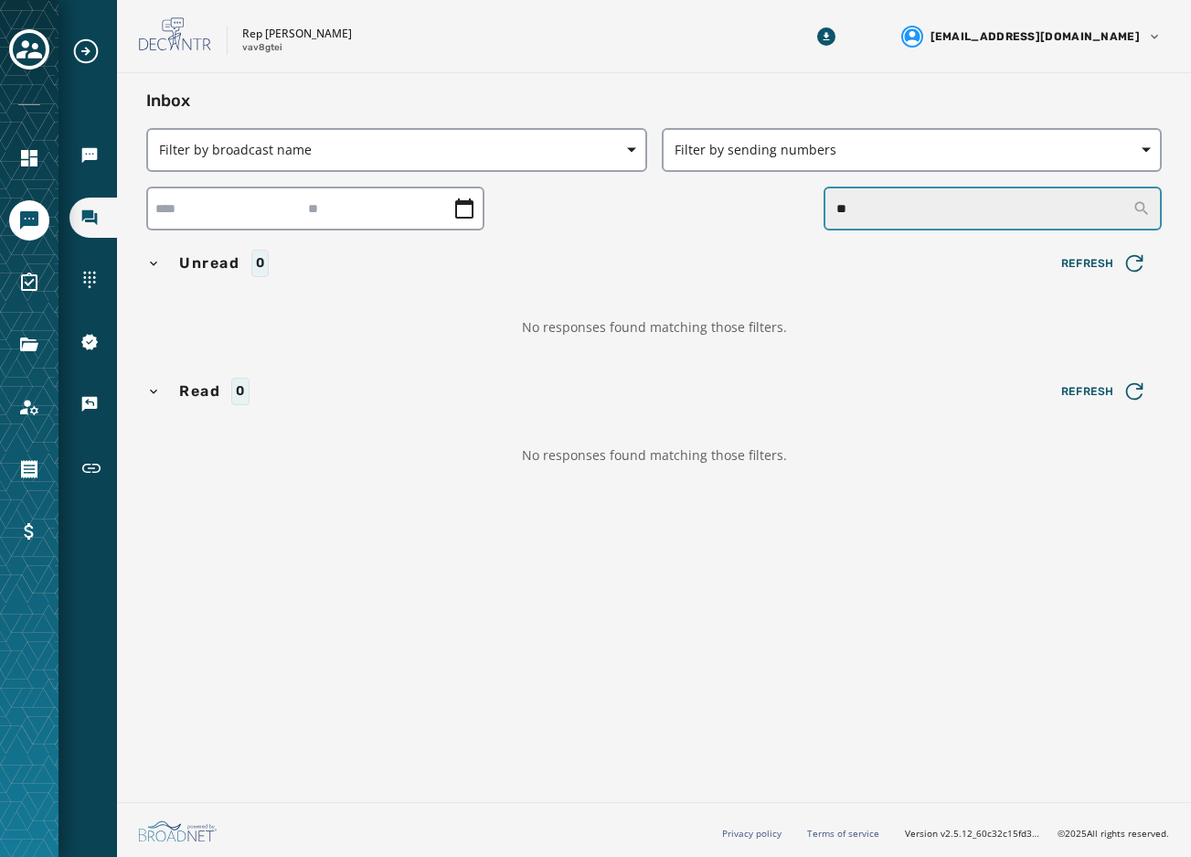
type input "*"
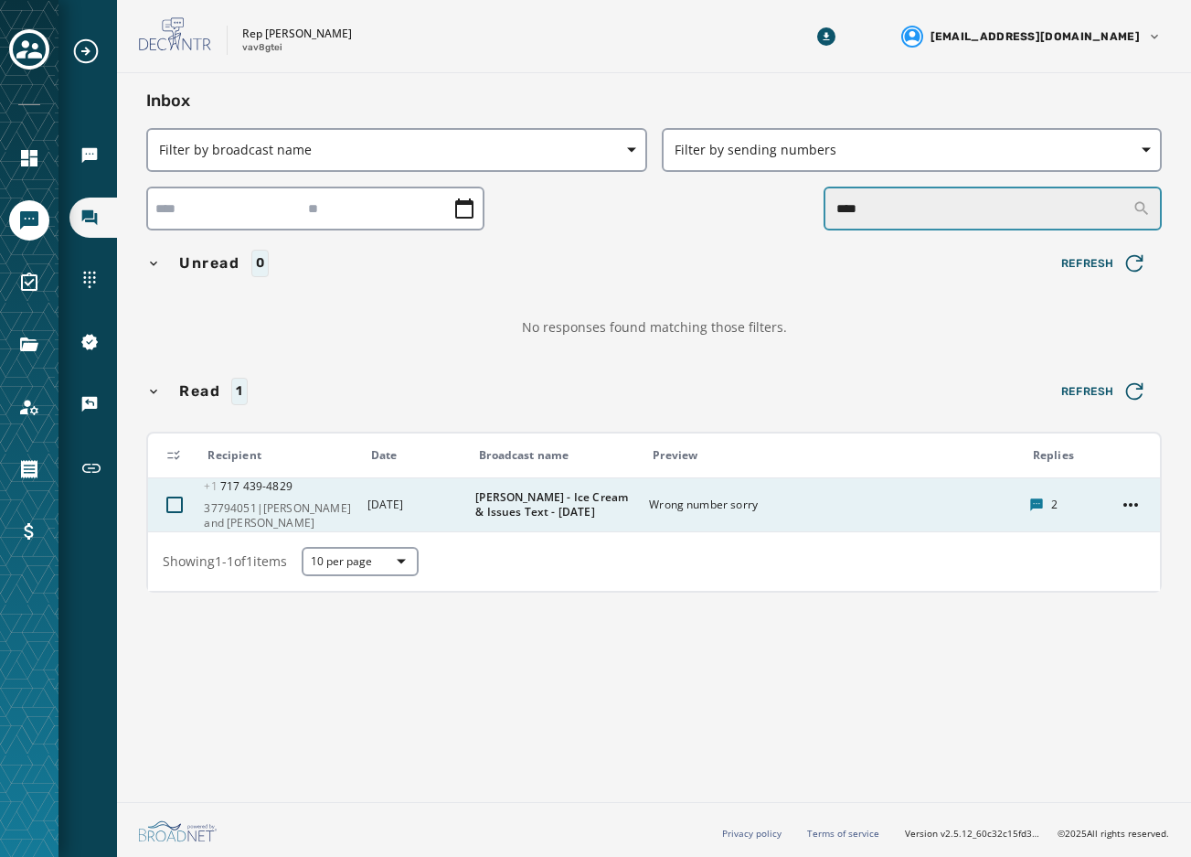
type input "****"
click at [584, 505] on span "[PERSON_NAME] - Ice Cream & Issues Text - [DATE]" at bounding box center [556, 504] width 162 height 29
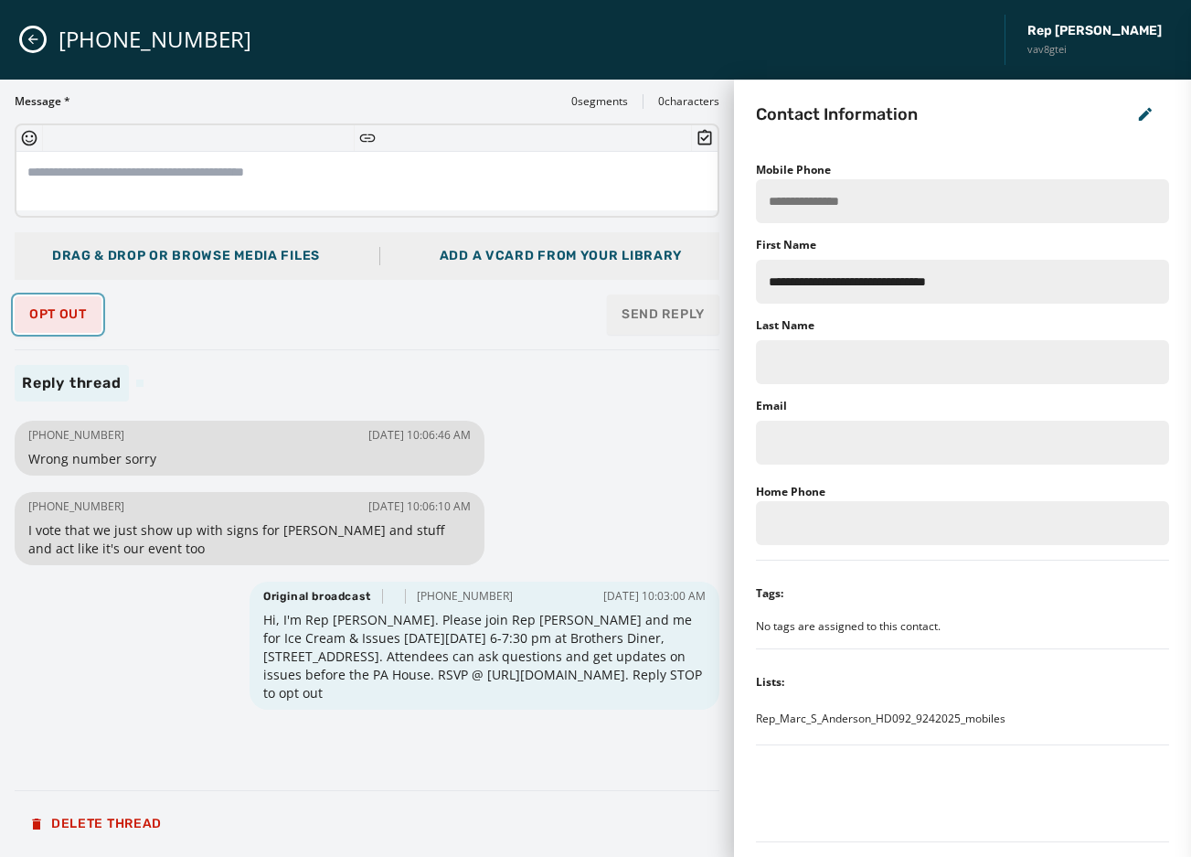
click at [80, 302] on button "Opt Out" at bounding box center [58, 314] width 87 height 37
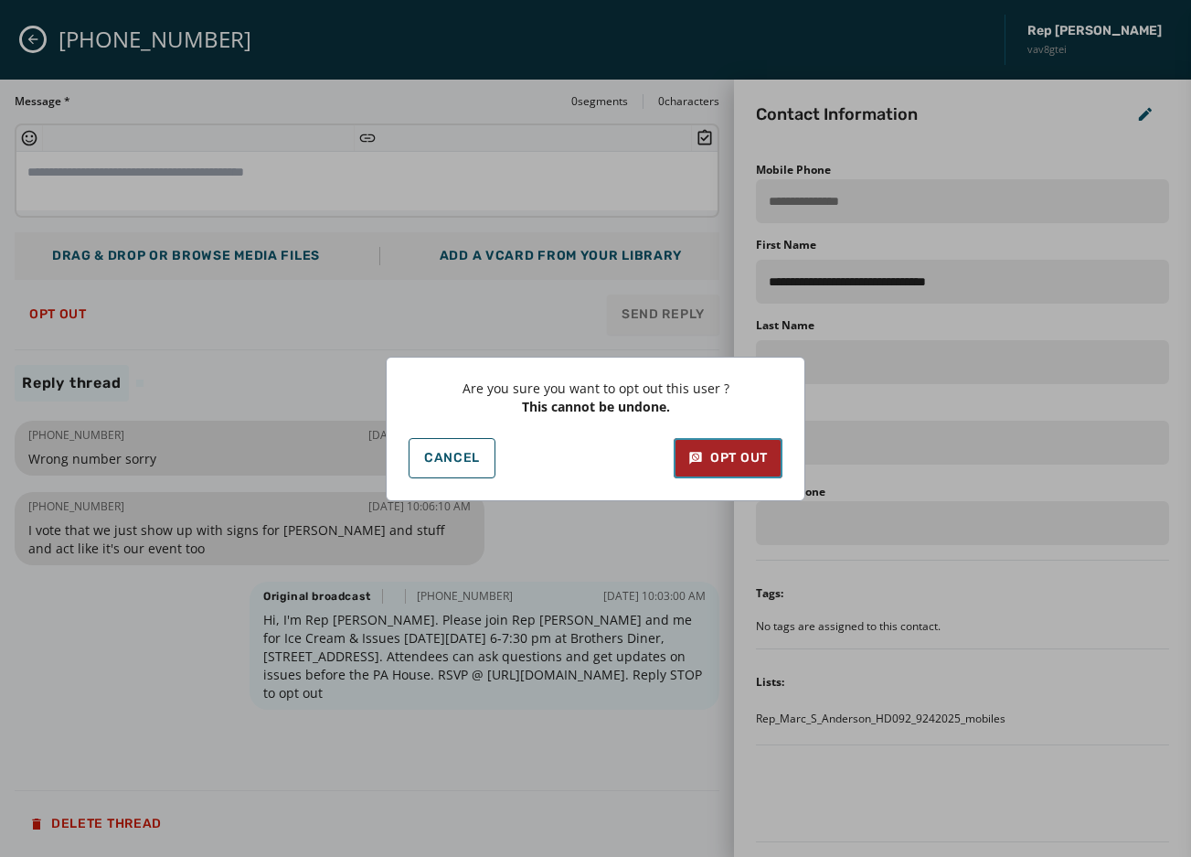
click at [690, 459] on icon at bounding box center [695, 458] width 12 height 12
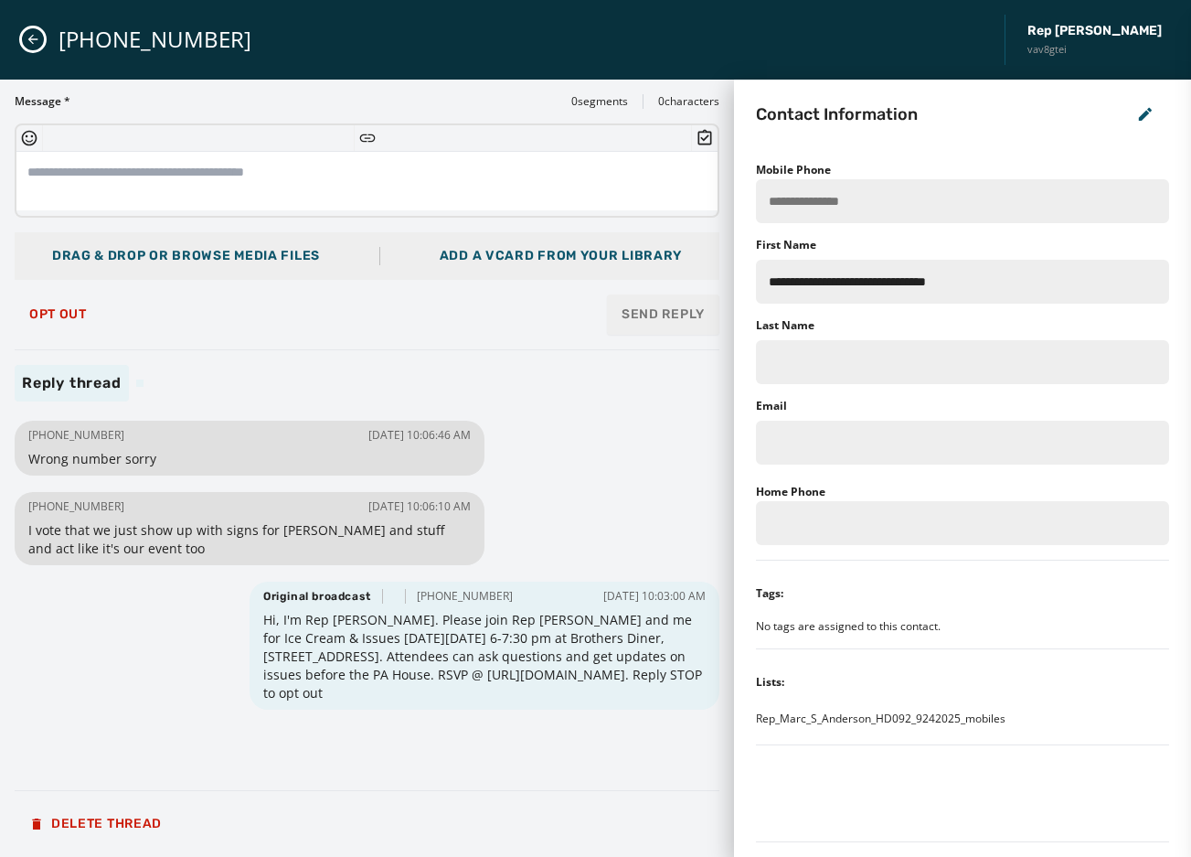
click at [29, 37] on icon "Close admin drawer" at bounding box center [33, 39] width 15 height 15
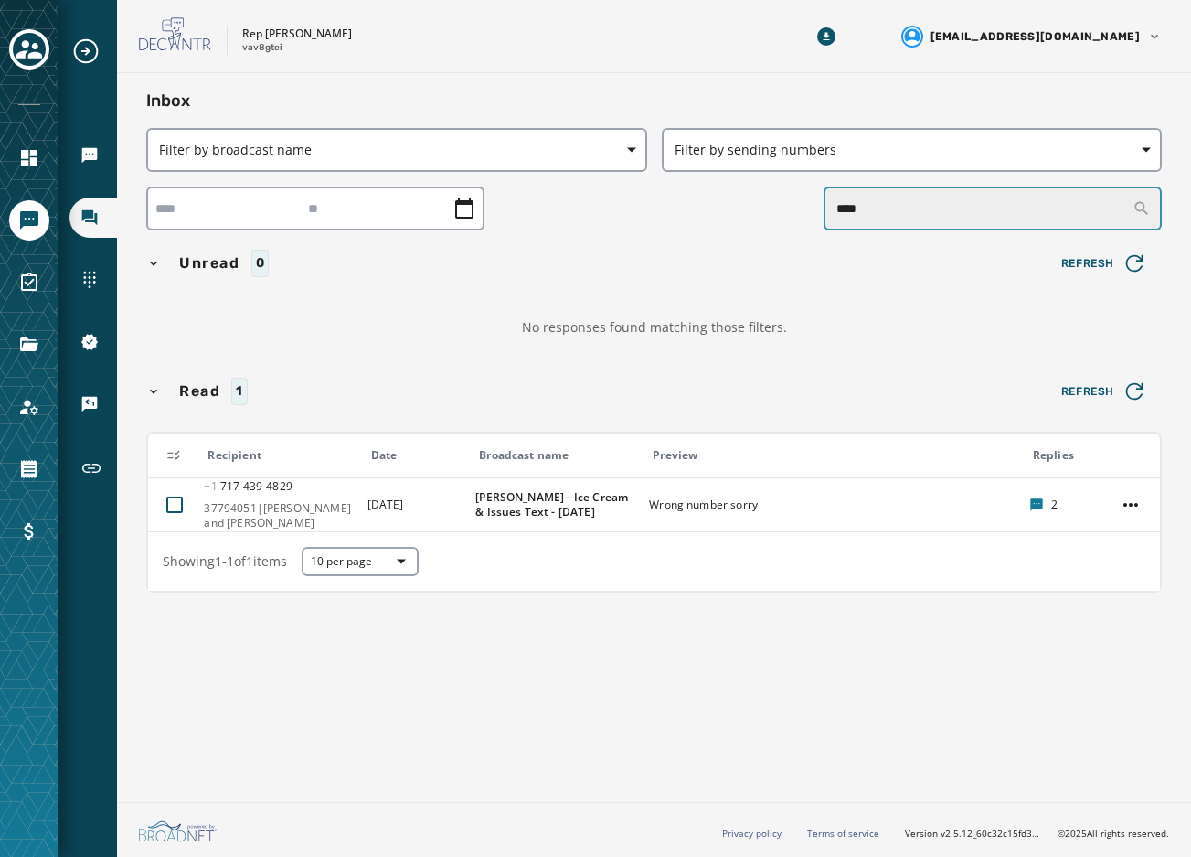
drag, startPoint x: 953, startPoint y: 213, endPoint x: 722, endPoint y: 196, distance: 231.1
click at [722, 196] on div "****" at bounding box center [654, 209] width 1016 height 44
click at [756, 265] on div "Unread 0" at bounding box center [592, 263] width 893 height 27
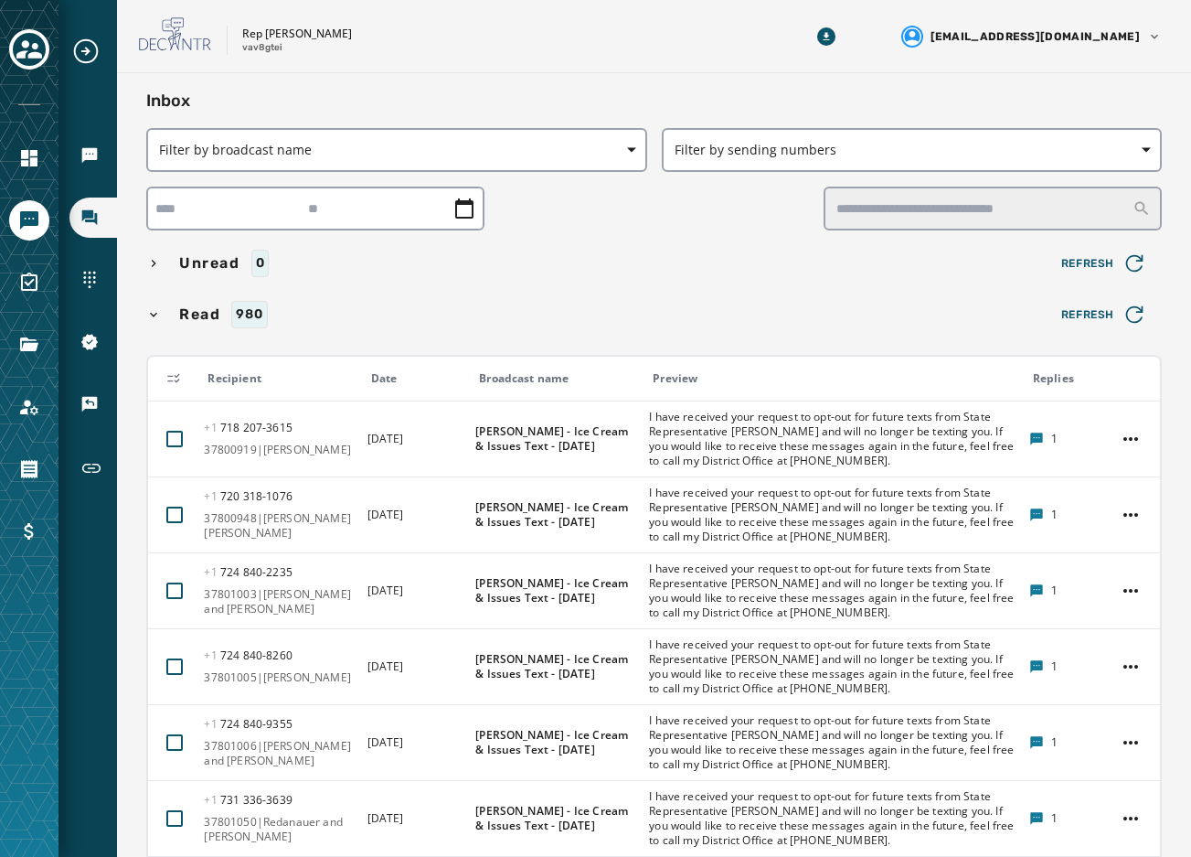
click at [744, 272] on div "Unread 0" at bounding box center [592, 263] width 893 height 27
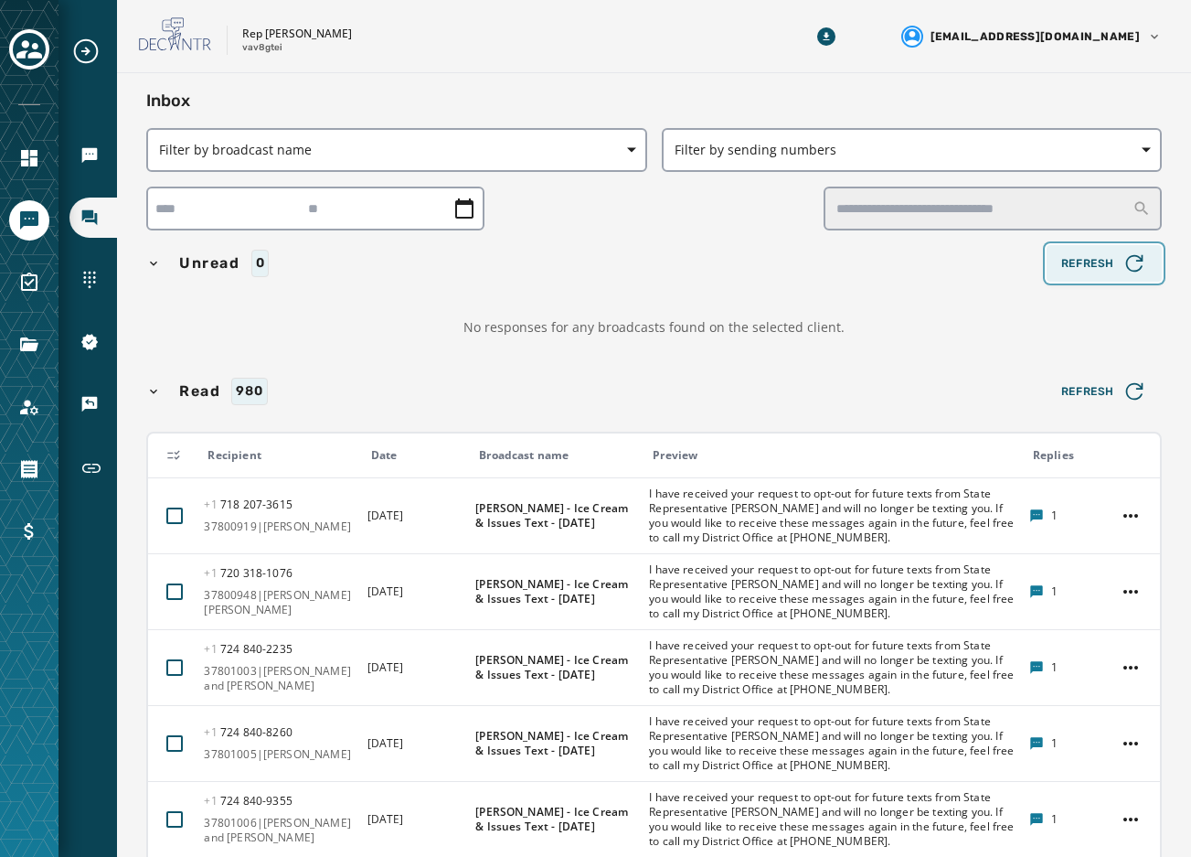
click at [1081, 263] on span "Refresh" at bounding box center [1105, 264] width 86 height 26
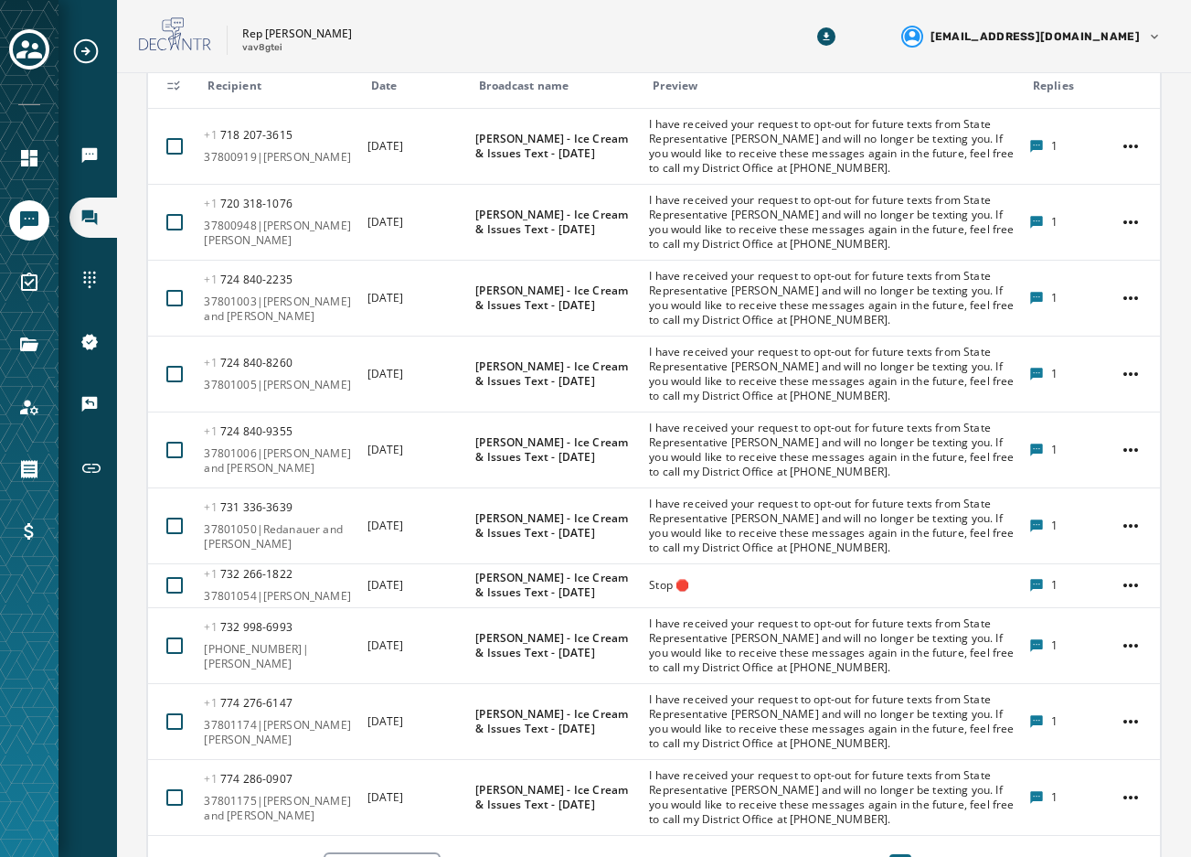
scroll to position [507, 0]
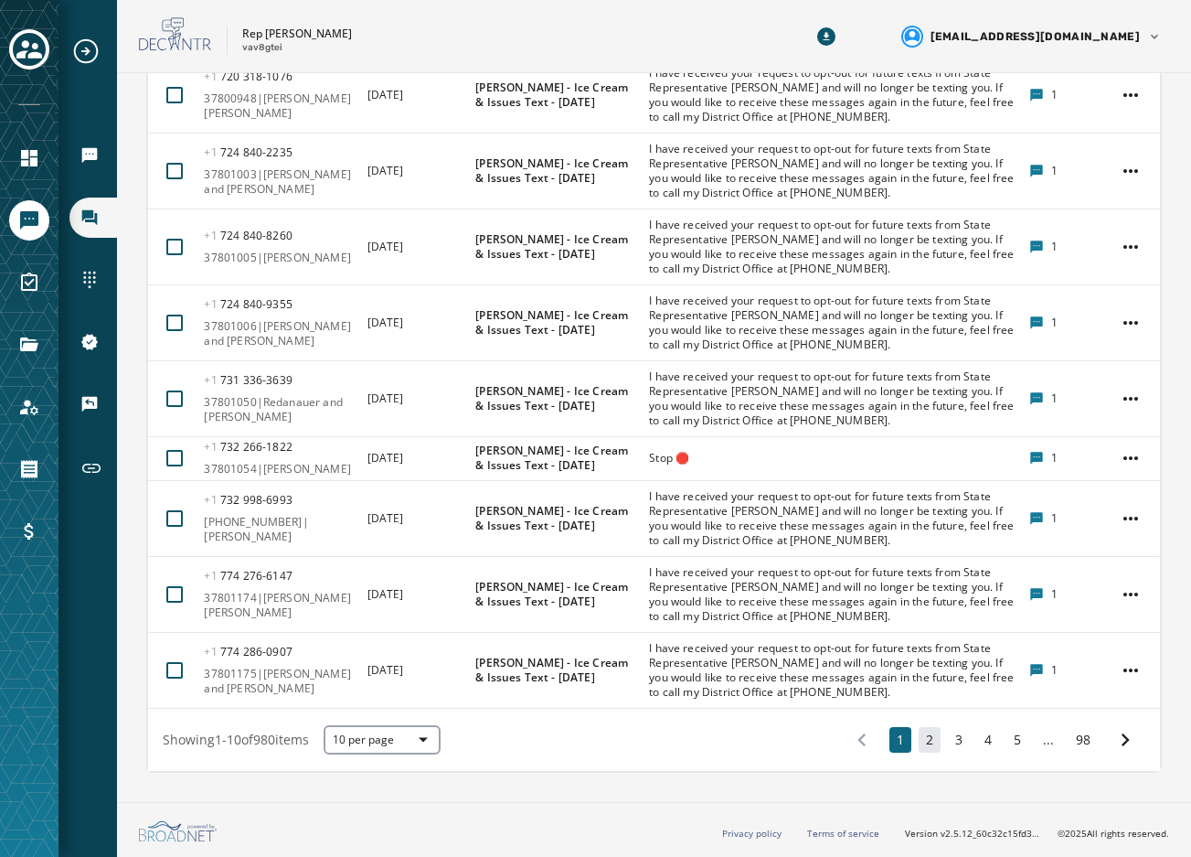
click at [919, 742] on button "2" at bounding box center [930, 740] width 22 height 26
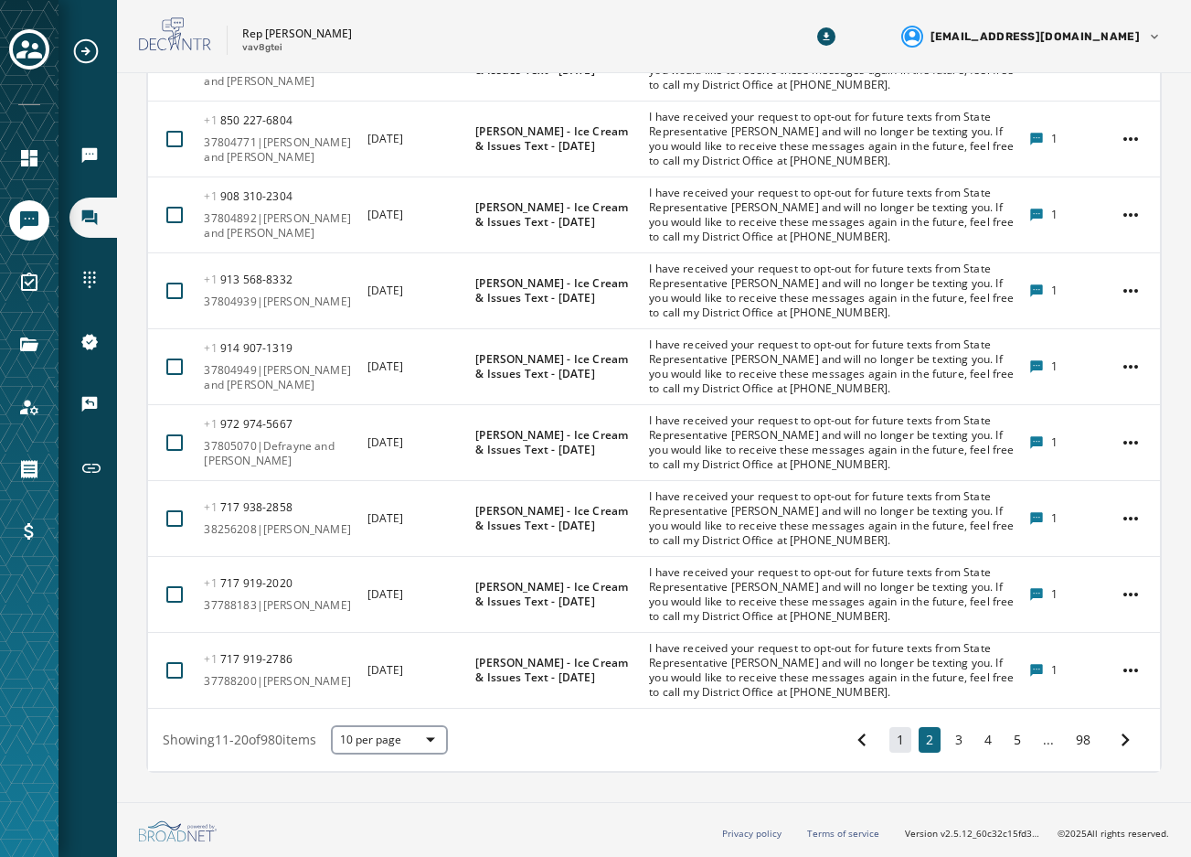
click at [897, 740] on button "1" at bounding box center [901, 740] width 22 height 26
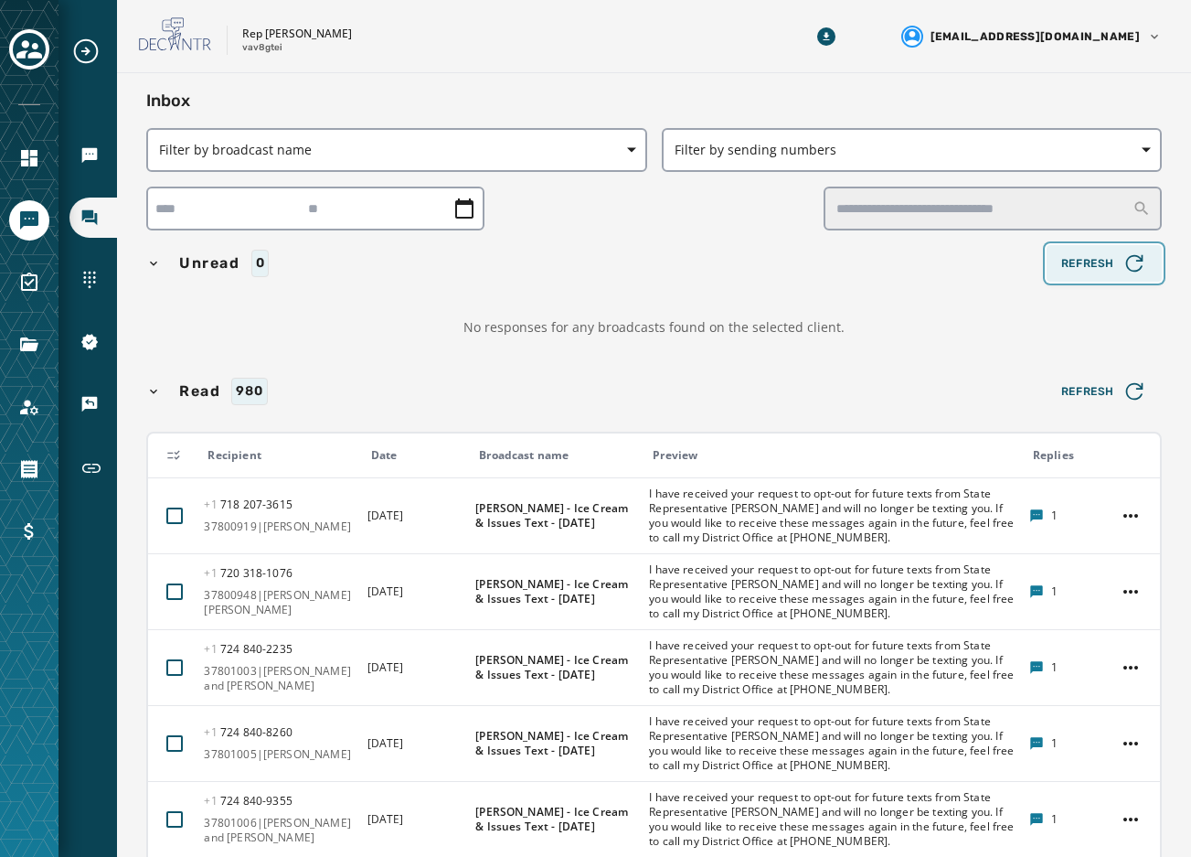
click at [1076, 272] on span "Refresh" at bounding box center [1105, 264] width 86 height 26
click at [835, 322] on div "No responses for any broadcasts found on the selected client." at bounding box center [654, 327] width 1016 height 62
drag, startPoint x: 772, startPoint y: 278, endPoint x: 789, endPoint y: 237, distance: 44.7
click at [774, 278] on div "Unread 0 Refresh" at bounding box center [654, 263] width 1016 height 37
click at [869, 283] on div "Unread 0 Refresh No responses for any broadcasts found on the selected client. …" at bounding box center [654, 760] width 1016 height 1031
